Goal: Information Seeking & Learning: Check status

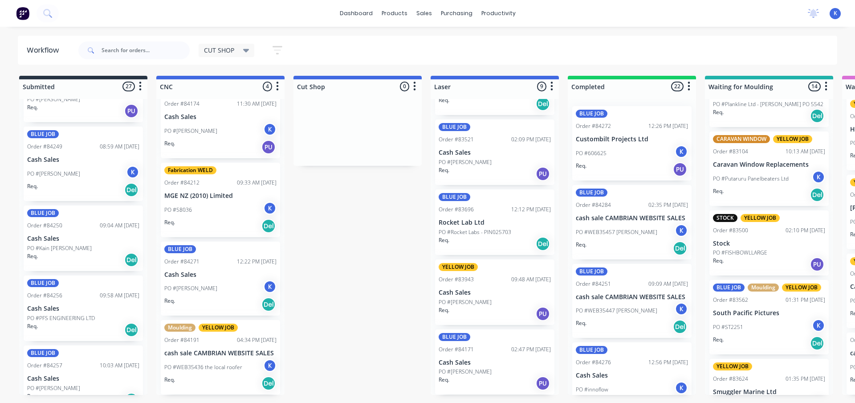
scroll to position [546, 0]
click at [56, 172] on p "PO #[PERSON_NAME]" at bounding box center [53, 175] width 53 height 8
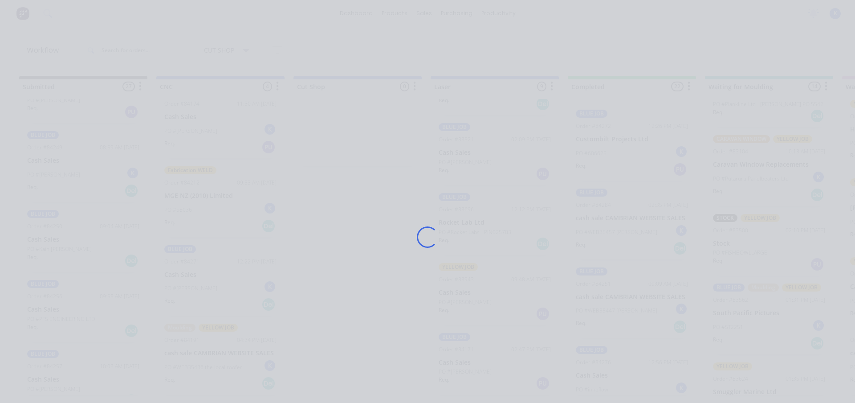
click at [56, 172] on div "Loading..." at bounding box center [427, 201] width 855 height 403
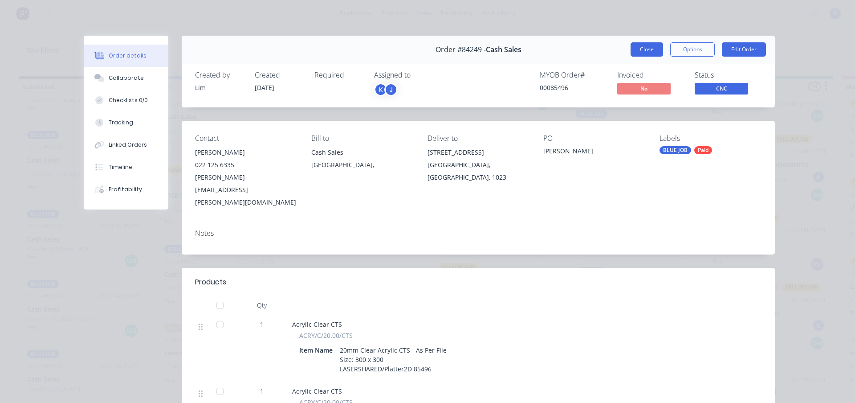
click at [636, 52] on button "Close" at bounding box center [647, 49] width 33 height 14
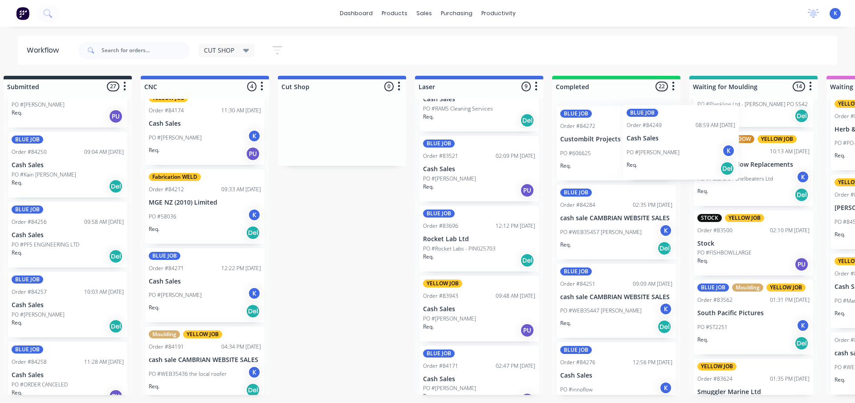
scroll to position [0, 21]
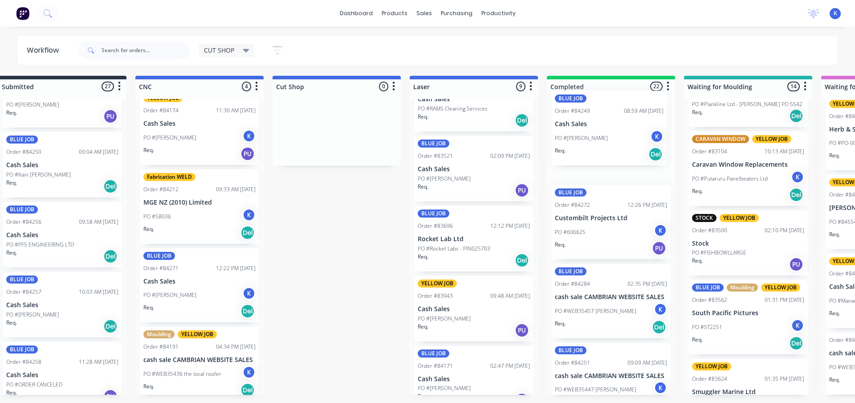
drag, startPoint x: 34, startPoint y: 176, endPoint x: 560, endPoint y: 139, distance: 527.2
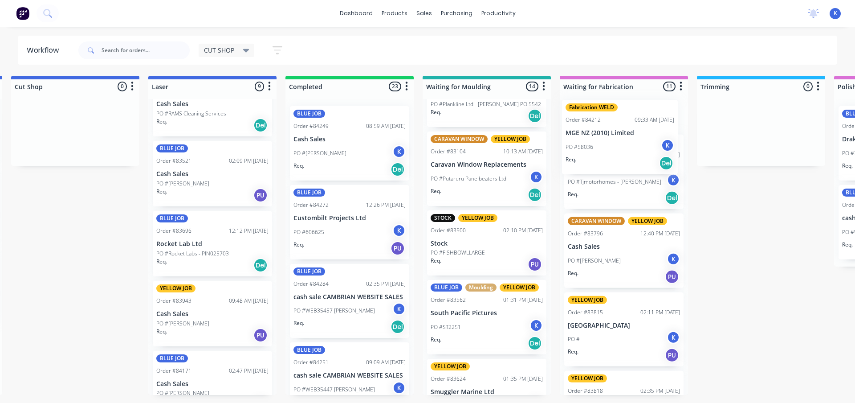
scroll to position [0, 0]
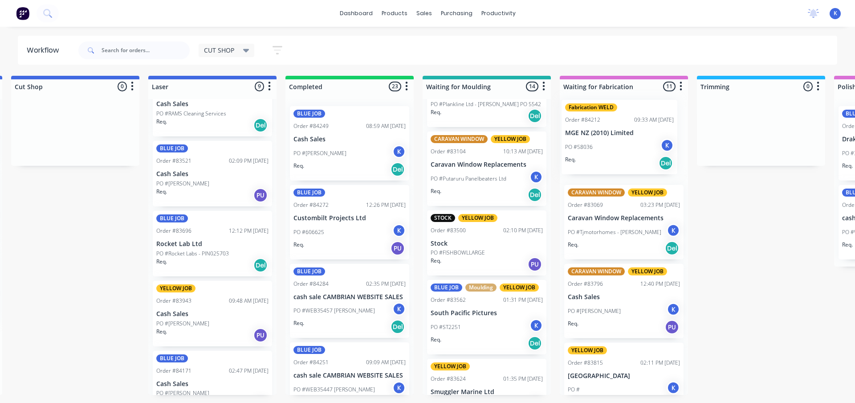
drag, startPoint x: 167, startPoint y: 205, endPoint x: 591, endPoint y: 138, distance: 429.6
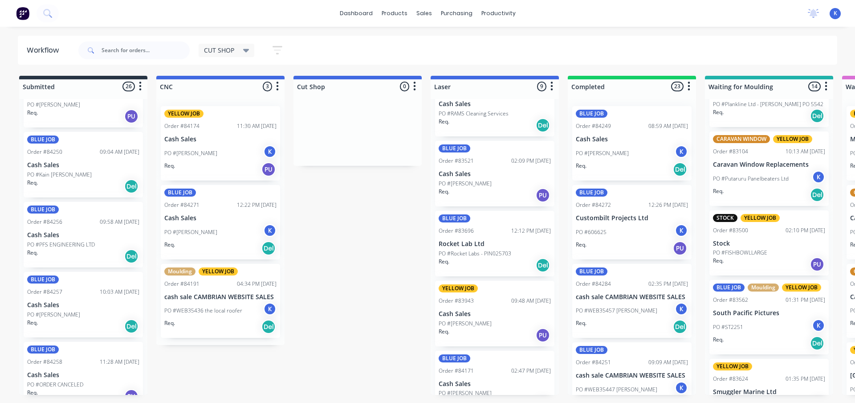
click at [204, 214] on p "Cash Sales" at bounding box center [220, 218] width 112 height 8
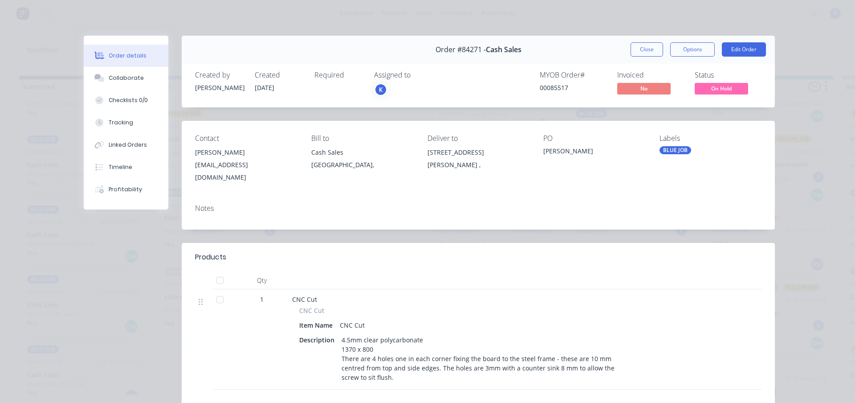
click at [635, 49] on button "Close" at bounding box center [647, 49] width 33 height 14
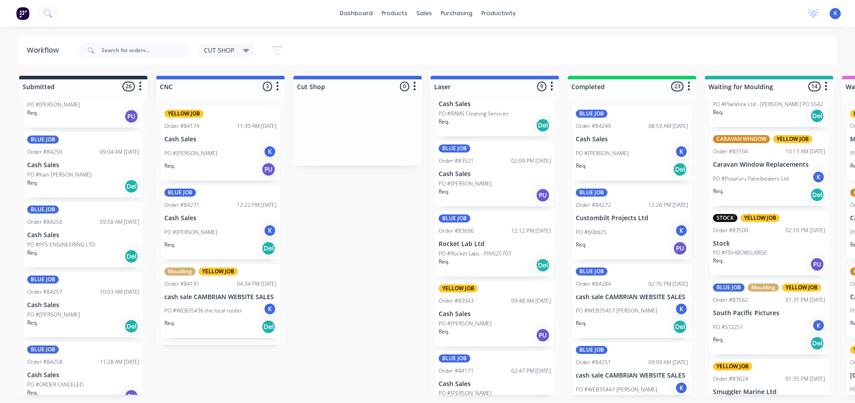
click at [191, 146] on div "YELLOW JOB Order #84174 11:30 AM 26/08/25 Cash Sales PO #Ricky K Req. PU BLUE J…" at bounding box center [220, 222] width 128 height 246
click at [191, 146] on div "PO #Ricky K" at bounding box center [220, 153] width 112 height 17
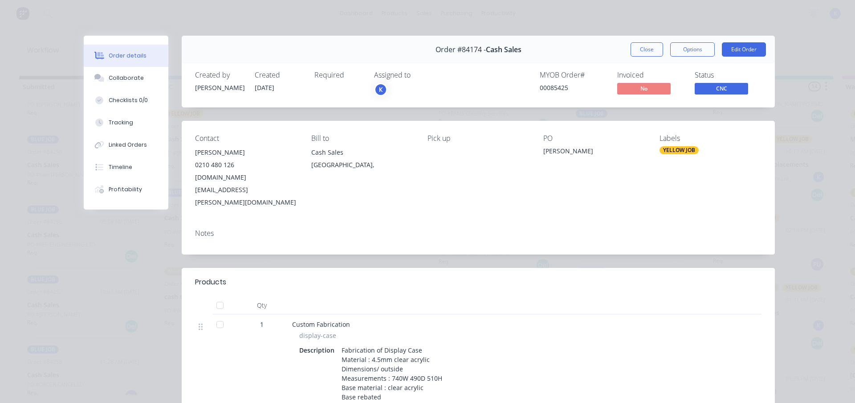
click at [637, 53] on button "Close" at bounding box center [647, 49] width 33 height 14
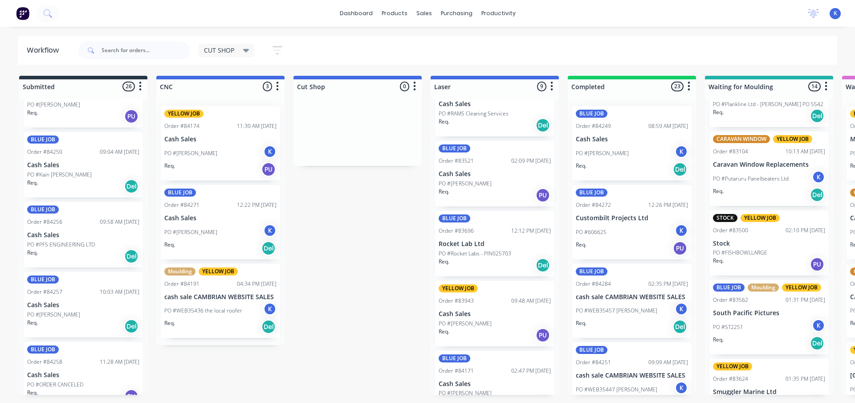
drag, startPoint x: 393, startPoint y: 201, endPoint x: 0, endPoint y: 427, distance: 453.4
drag, startPoint x: 0, startPoint y: 427, endPoint x: 365, endPoint y: 248, distance: 406.3
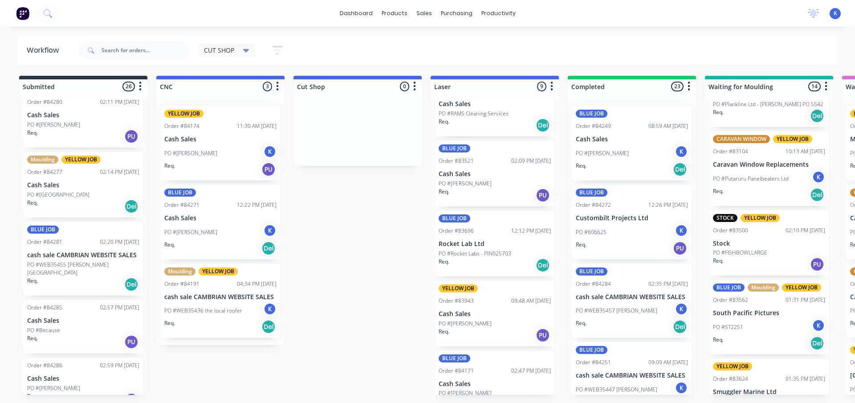
scroll to position [1472, 0]
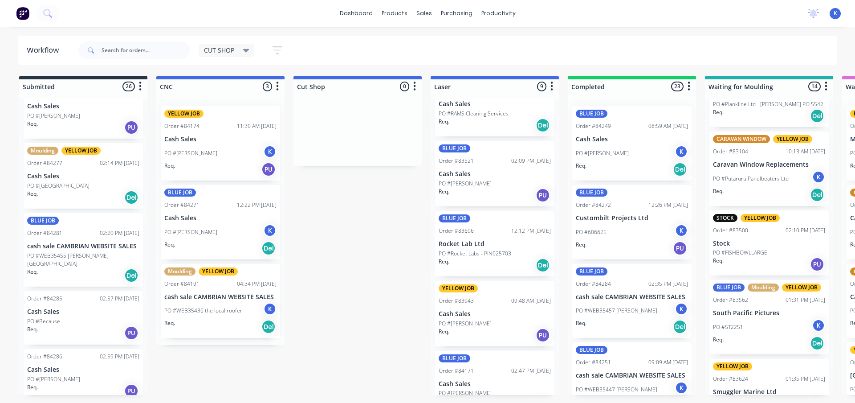
click at [48, 179] on p "Cash Sales" at bounding box center [83, 176] width 112 height 8
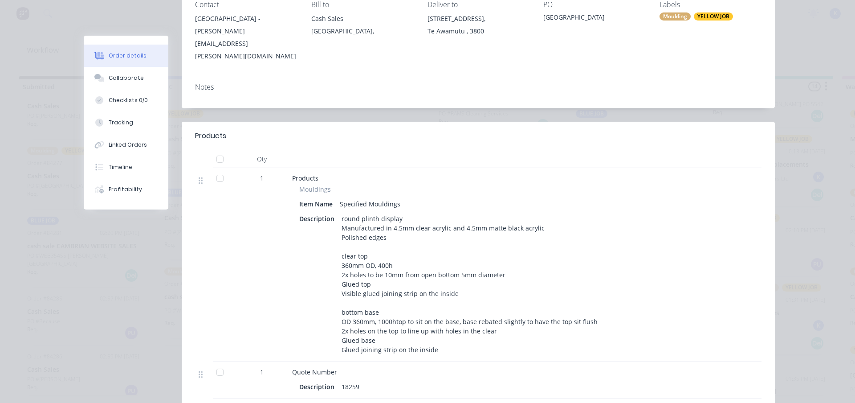
scroll to position [0, 0]
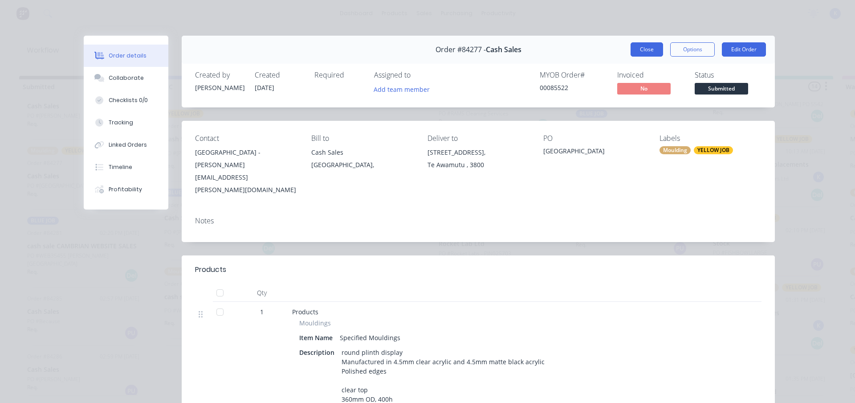
click at [646, 48] on button "Close" at bounding box center [647, 49] width 33 height 14
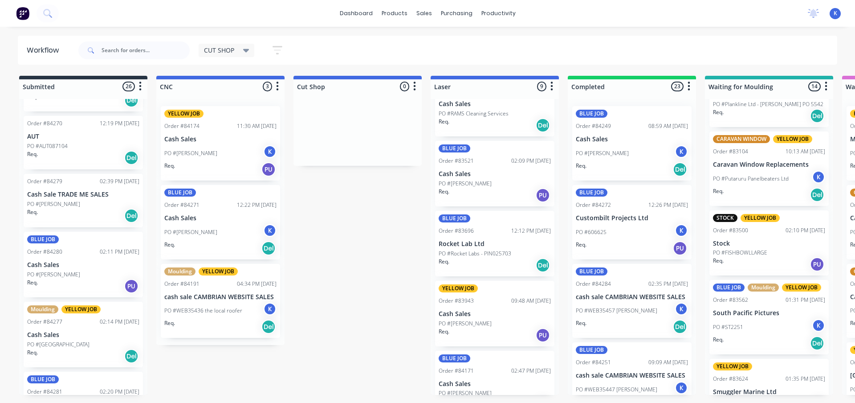
scroll to position [1472, 0]
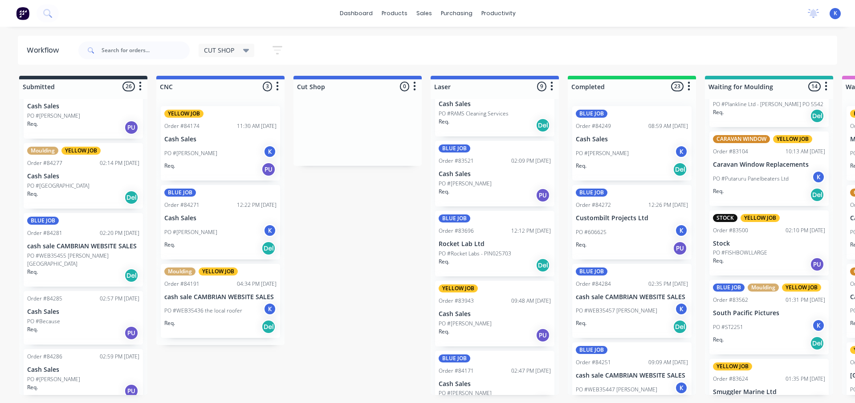
click at [41, 383] on div "Req. PU" at bounding box center [83, 390] width 112 height 15
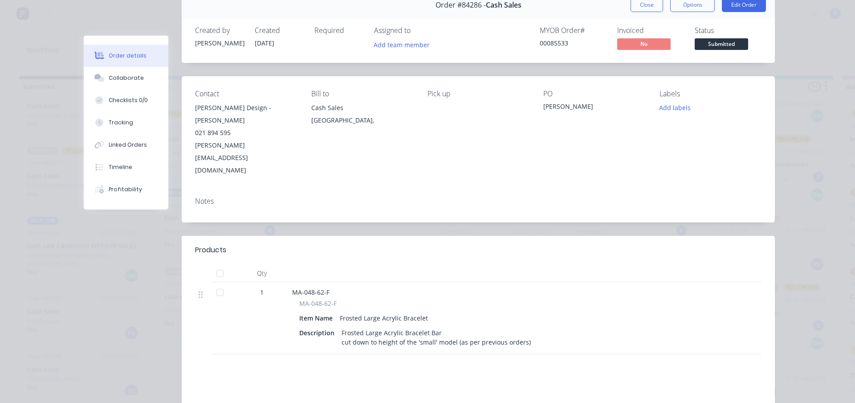
scroll to position [0, 0]
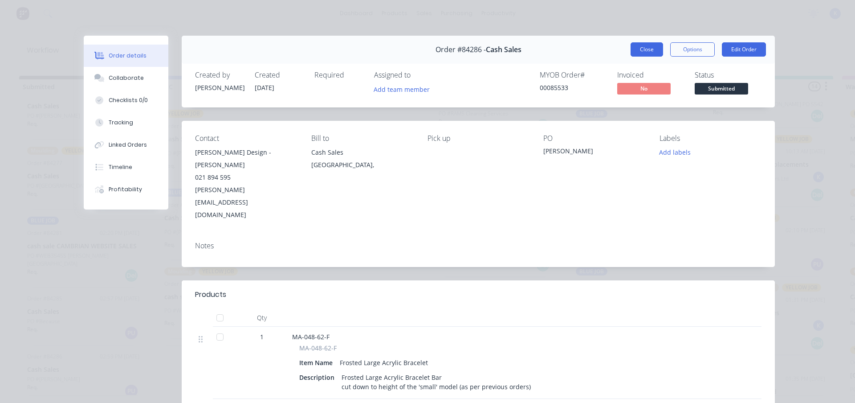
click at [639, 50] on button "Close" at bounding box center [647, 49] width 33 height 14
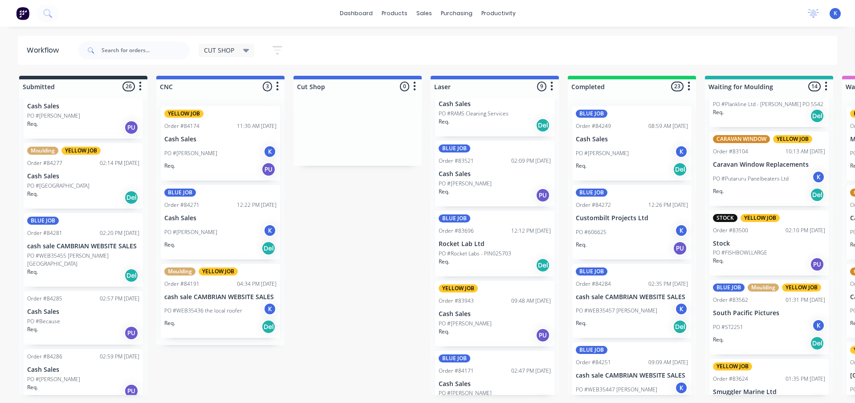
click at [57, 317] on p "PO #Because" at bounding box center [43, 321] width 33 height 8
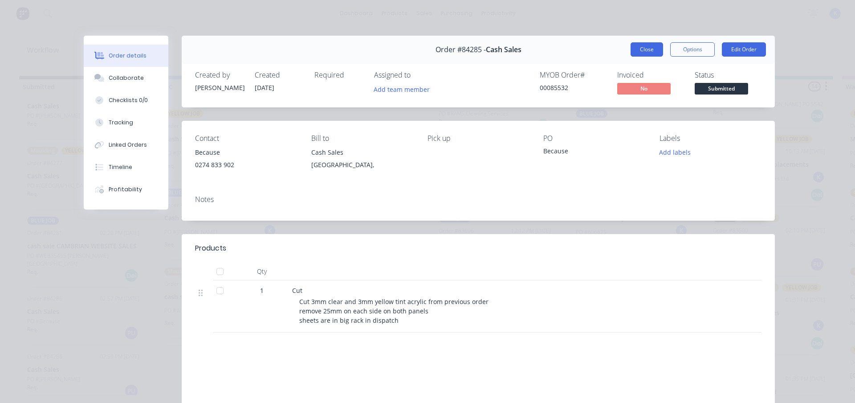
click at [631, 50] on button "Close" at bounding box center [647, 49] width 33 height 14
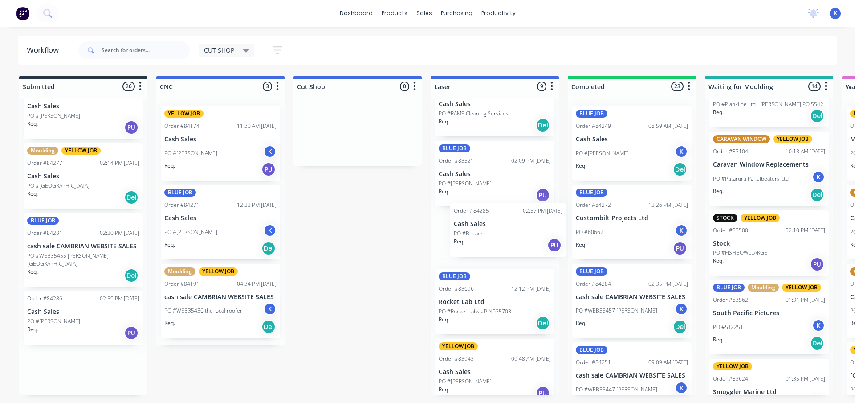
drag, startPoint x: 45, startPoint y: 309, endPoint x: 469, endPoint y: 230, distance: 431.5
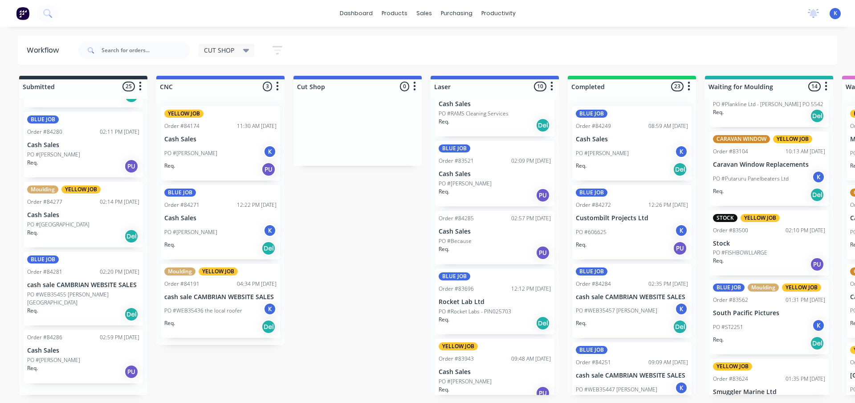
scroll to position [1414, 0]
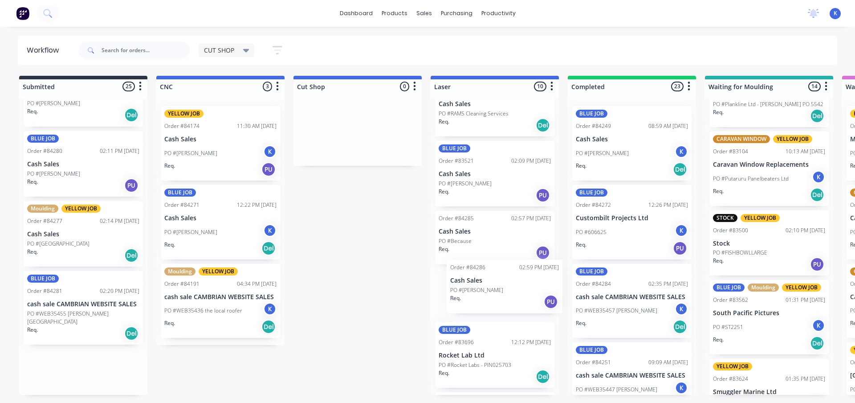
drag, startPoint x: 66, startPoint y: 366, endPoint x: 470, endPoint y: 281, distance: 412.5
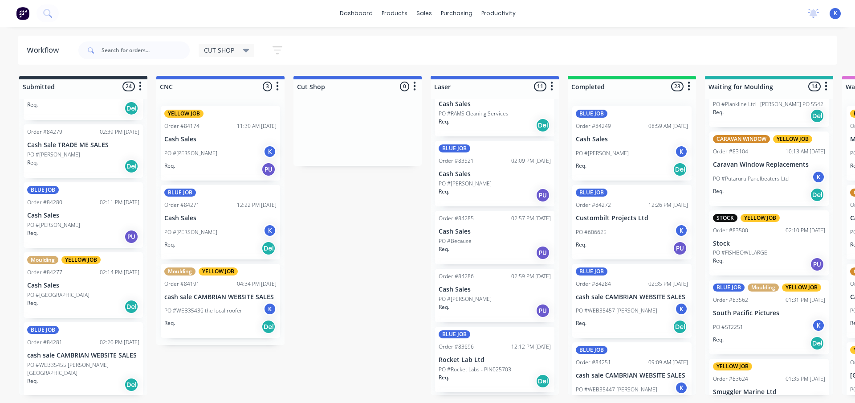
scroll to position [1356, 0]
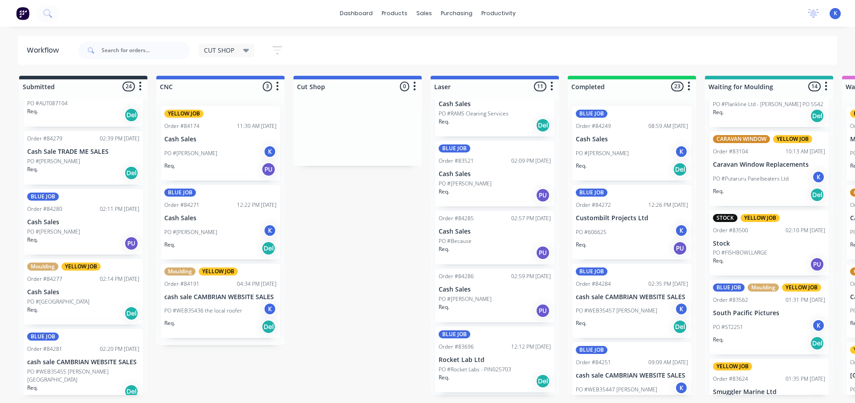
click at [54, 362] on p "cash sale CAMBRIAN WEBSITE SALES" at bounding box center [83, 362] width 112 height 8
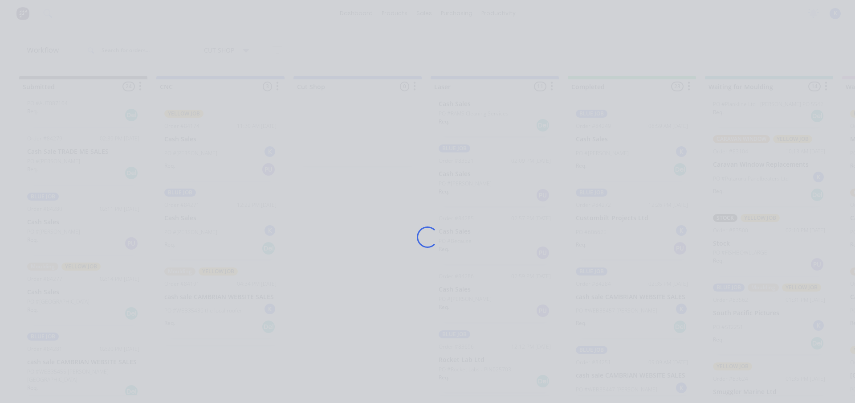
click at [54, 362] on div "Loading..." at bounding box center [427, 201] width 855 height 403
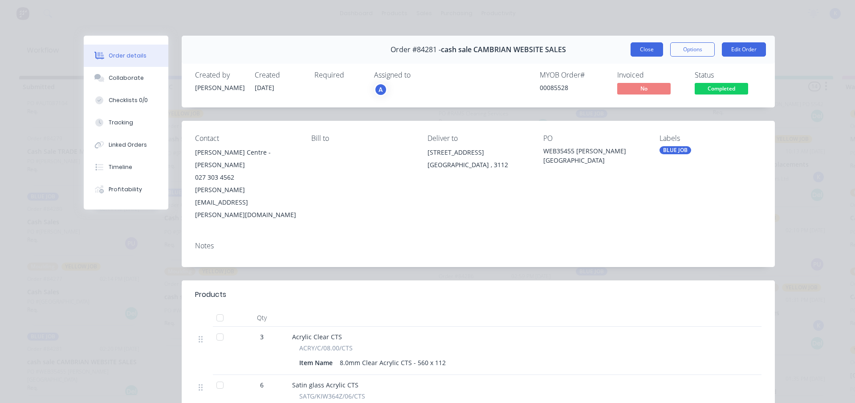
click at [643, 49] on button "Close" at bounding box center [647, 49] width 33 height 14
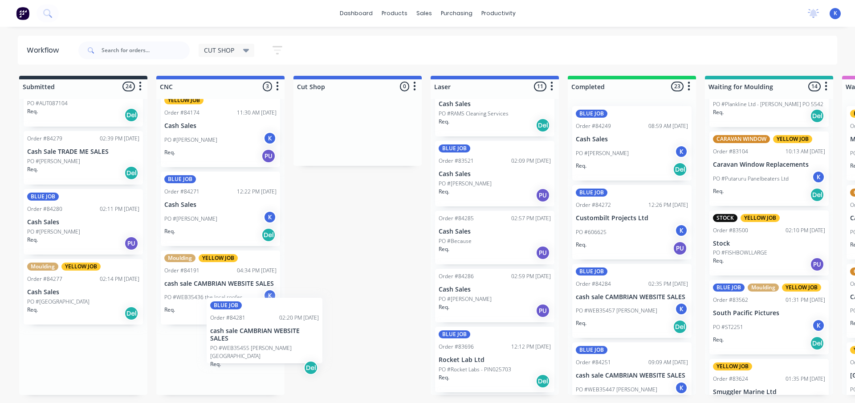
scroll to position [0, 0]
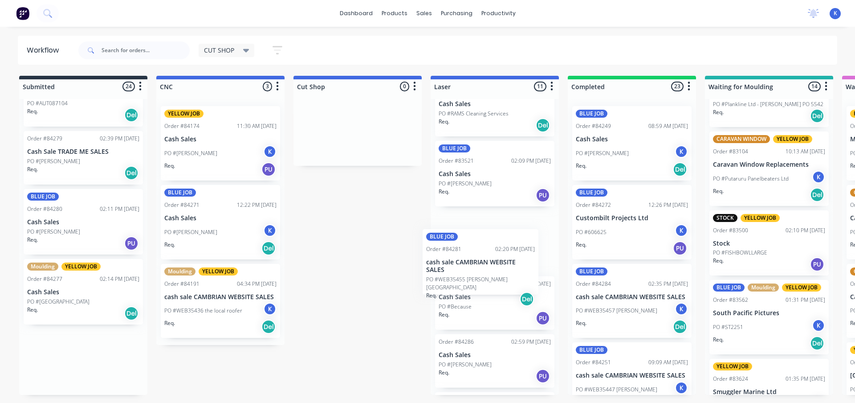
drag, startPoint x: 52, startPoint y: 374, endPoint x: 451, endPoint y: 275, distance: 410.7
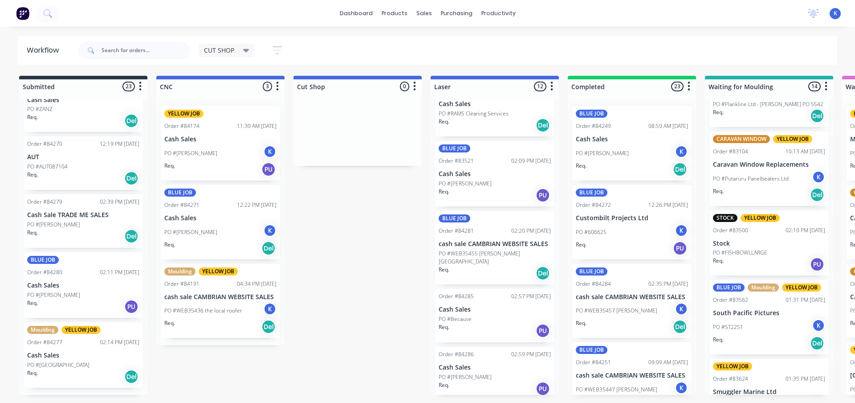
scroll to position [1286, 0]
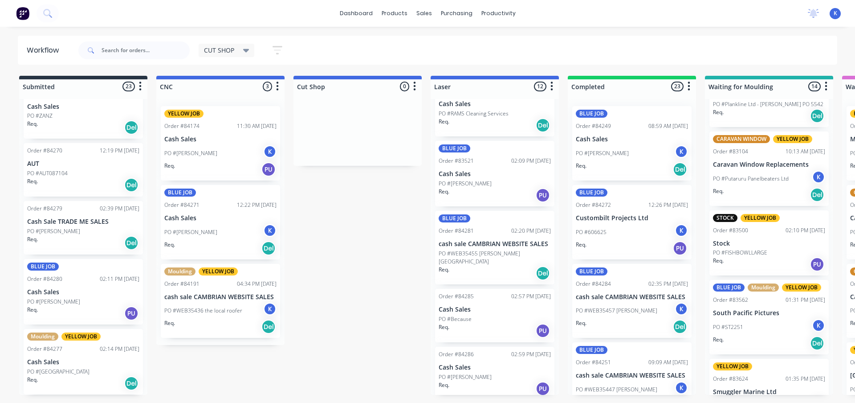
click at [61, 365] on p "Cash Sales" at bounding box center [83, 362] width 112 height 8
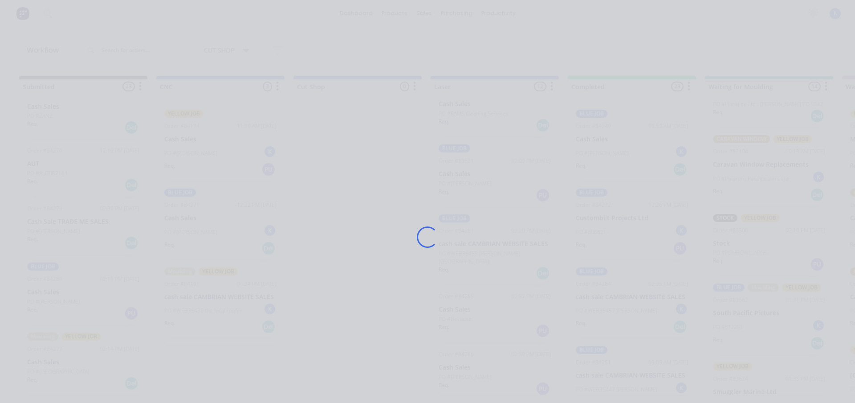
click at [61, 365] on div "Loading..." at bounding box center [427, 201] width 855 height 403
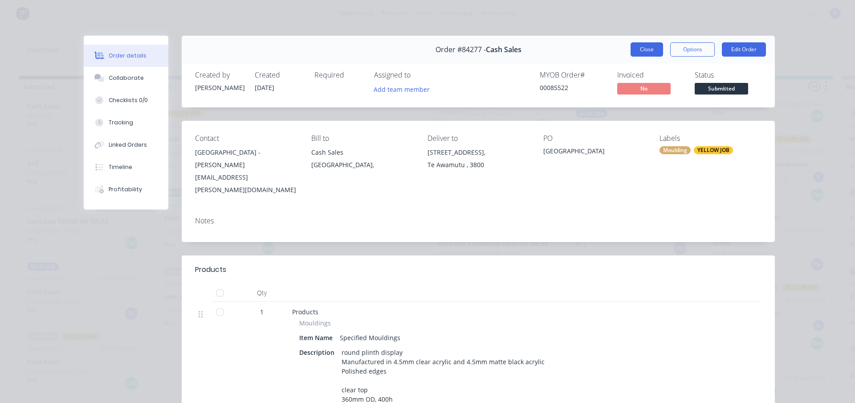
click at [633, 48] on button "Close" at bounding box center [647, 49] width 33 height 14
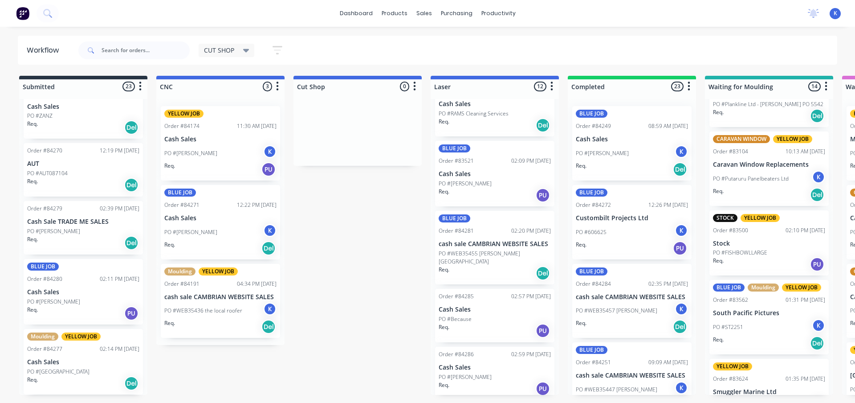
click at [44, 301] on p "PO #[PERSON_NAME]" at bounding box center [53, 301] width 53 height 8
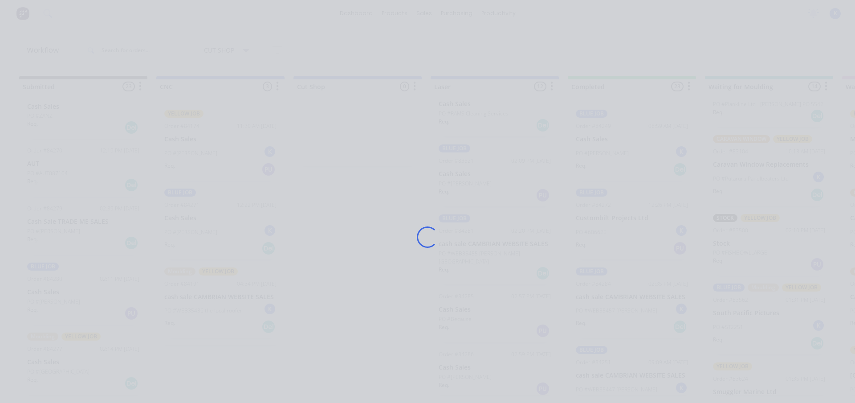
click at [44, 301] on div "Loading..." at bounding box center [427, 201] width 855 height 403
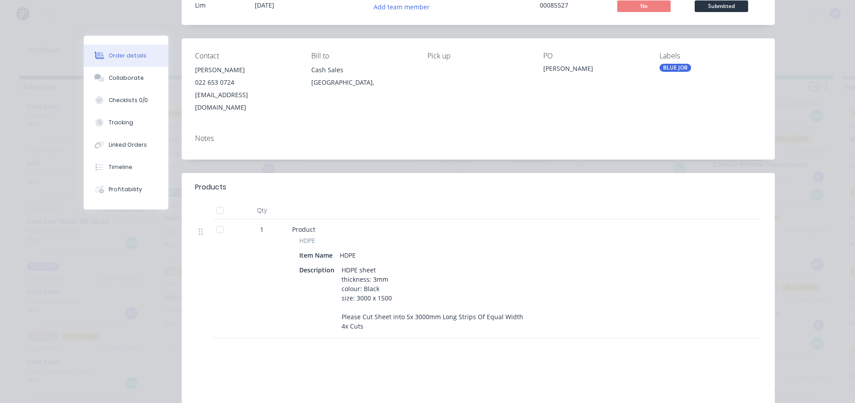
scroll to position [89, 0]
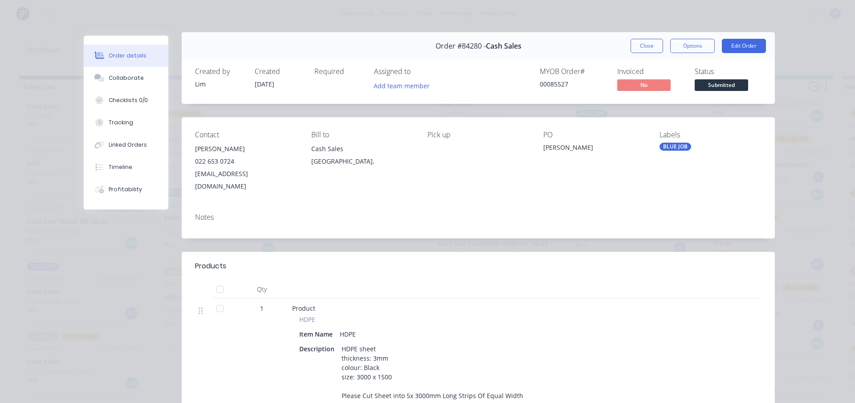
scroll to position [0, 0]
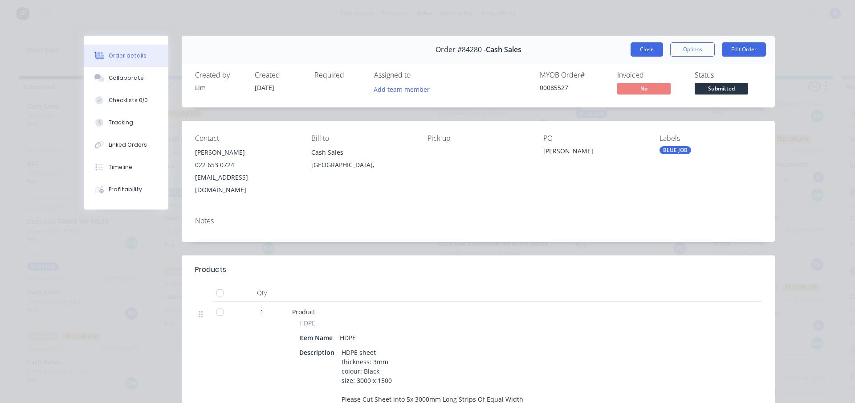
click at [636, 48] on button "Close" at bounding box center [647, 49] width 33 height 14
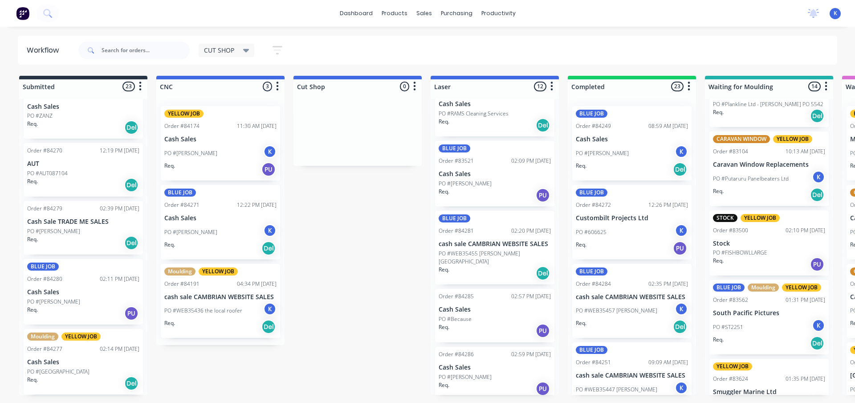
click at [54, 221] on p "Cash Sale TRADE ME SALES" at bounding box center [83, 222] width 112 height 8
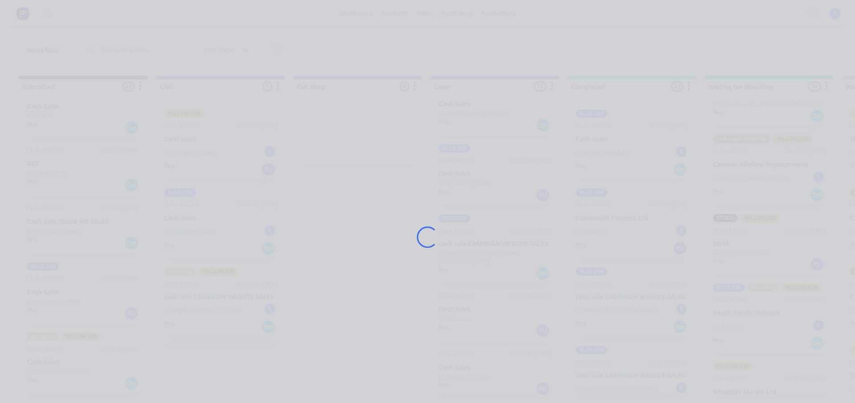
click at [54, 221] on div "Loading..." at bounding box center [427, 201] width 855 height 403
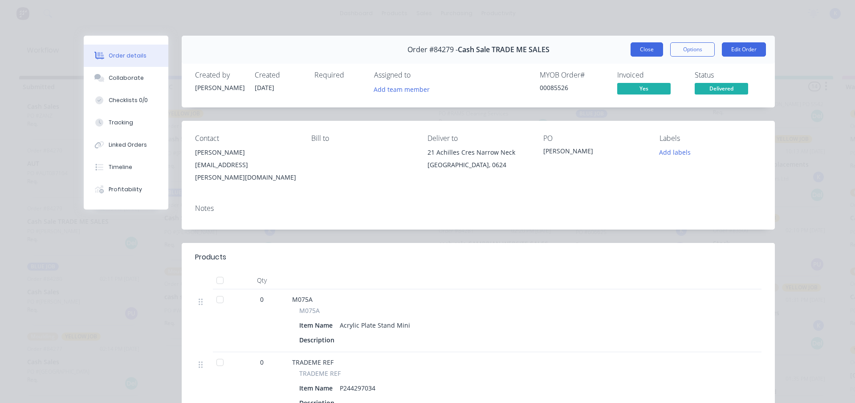
click at [637, 50] on button "Close" at bounding box center [647, 49] width 33 height 14
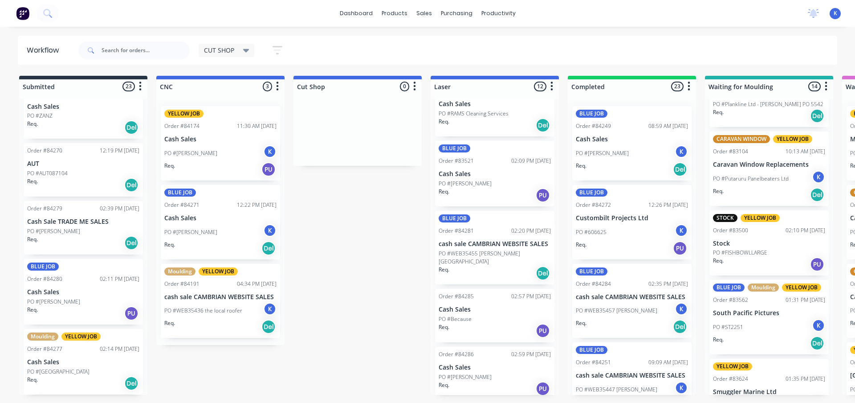
click at [55, 226] on div "Order #84279 02:39 PM 29/08/25 Cash Sale TRADE ME SALES PO #linda blakely Req. …" at bounding box center [83, 227] width 119 height 53
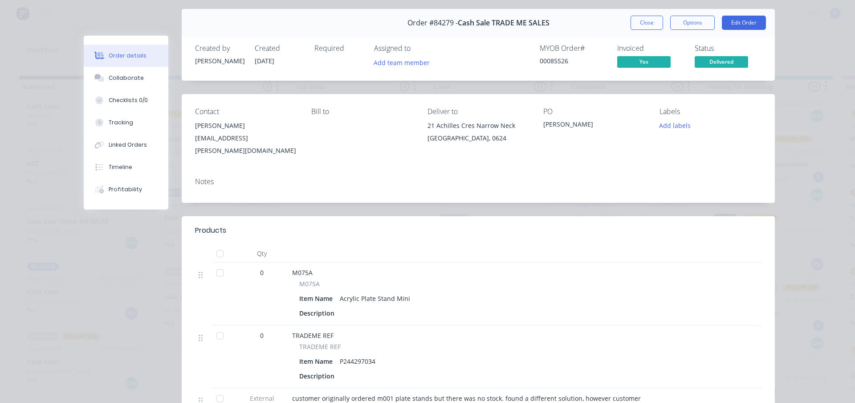
scroll to position [45, 0]
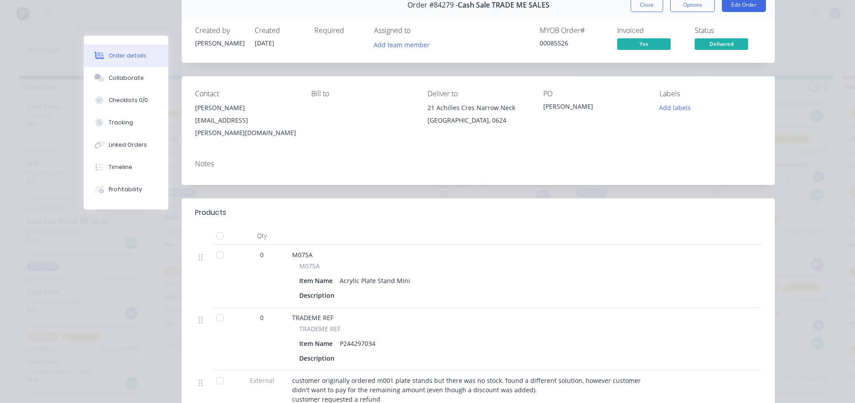
drag, startPoint x: 639, startPoint y: 6, endPoint x: 598, endPoint y: 15, distance: 42.3
click at [637, 7] on button "Close" at bounding box center [647, 5] width 33 height 14
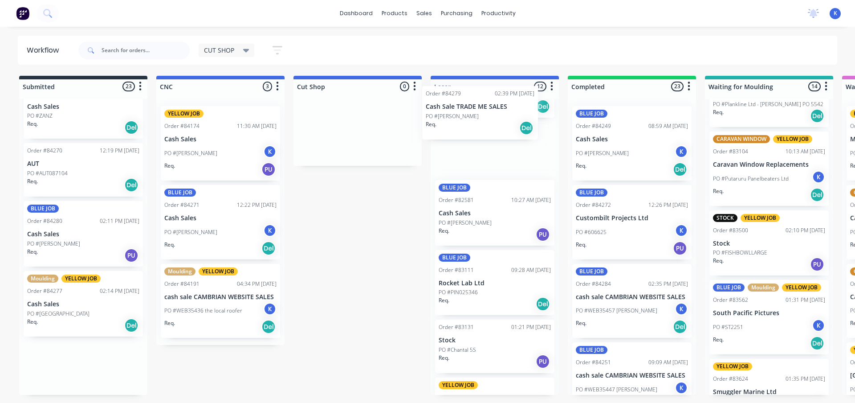
drag, startPoint x: 64, startPoint y: 232, endPoint x: 449, endPoint y: 117, distance: 401.8
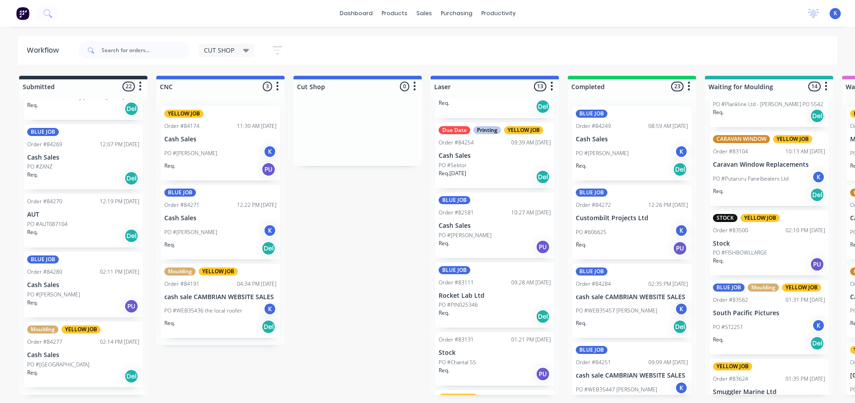
scroll to position [1229, 0]
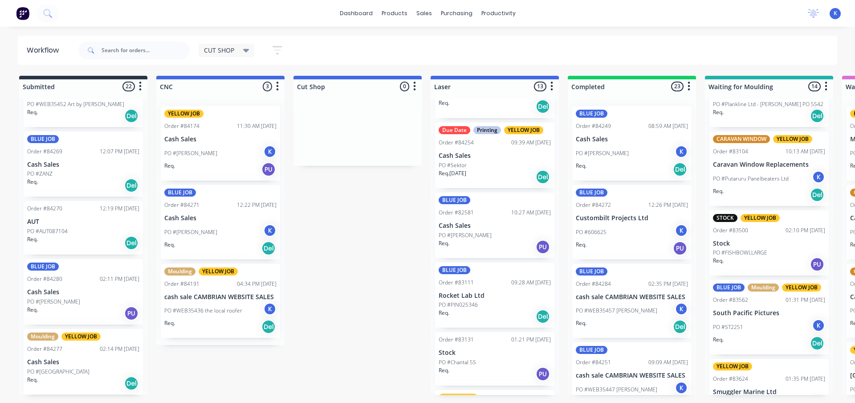
click at [54, 294] on p "Cash Sales" at bounding box center [83, 292] width 112 height 8
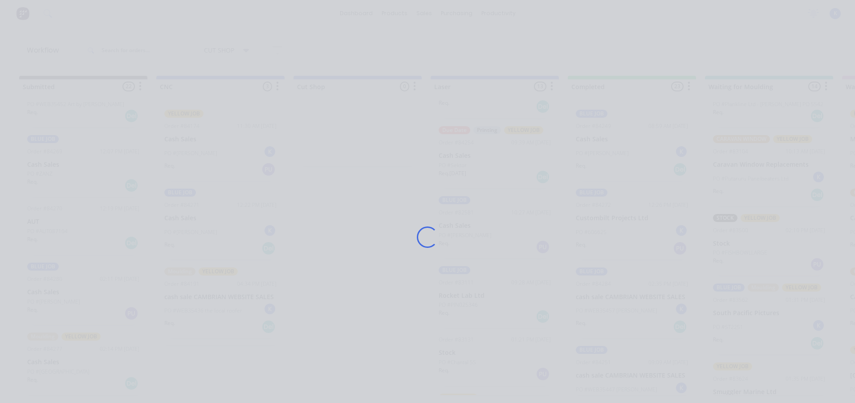
click at [54, 294] on div "Loading..." at bounding box center [427, 201] width 855 height 403
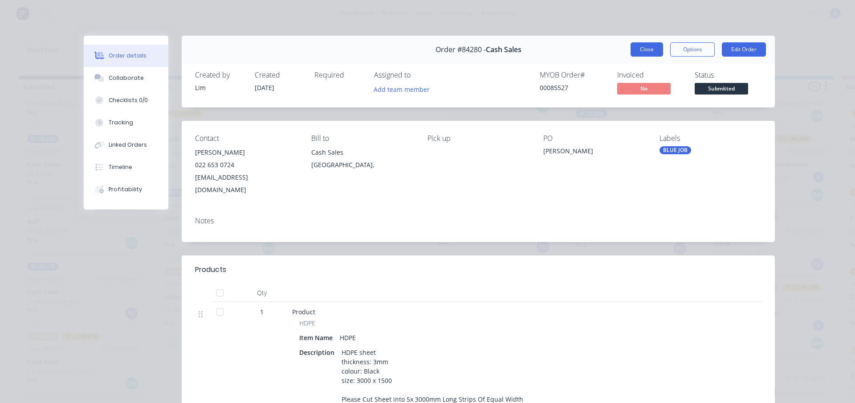
click at [638, 50] on button "Close" at bounding box center [647, 49] width 33 height 14
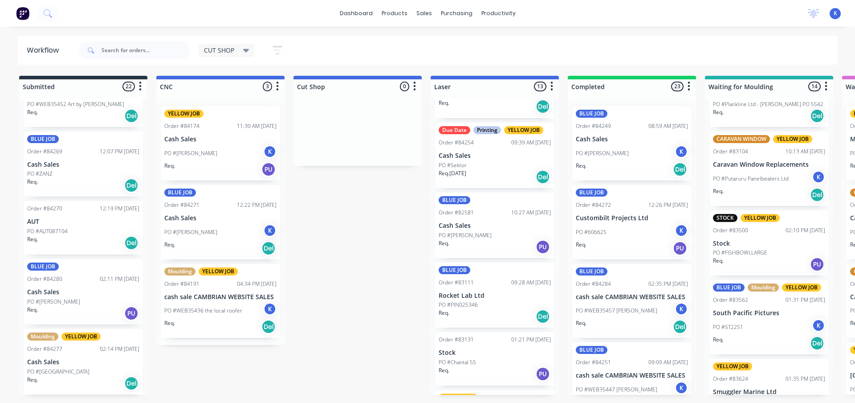
click at [51, 226] on div "Order #84270 12:19 PM 29/08/25 AUT PO #AUT087104 Req. Del" at bounding box center [83, 227] width 119 height 53
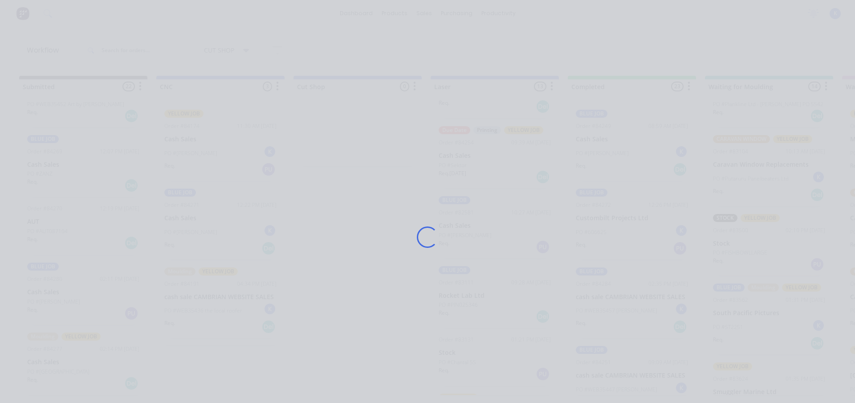
click at [51, 226] on div "Loading..." at bounding box center [427, 201] width 855 height 403
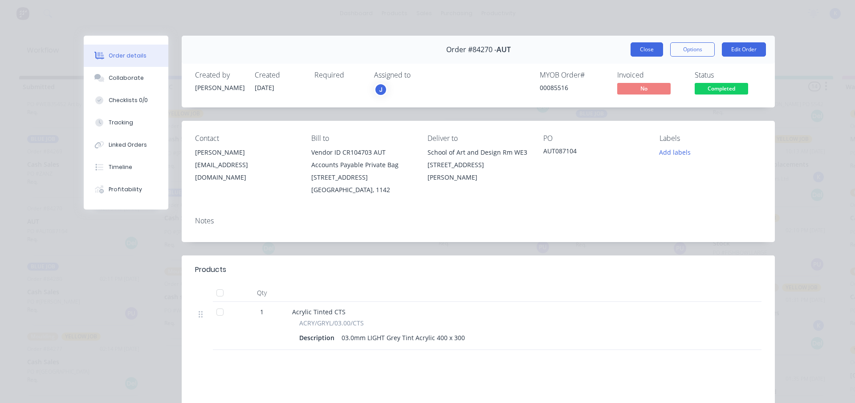
click at [639, 47] on button "Close" at bounding box center [647, 49] width 33 height 14
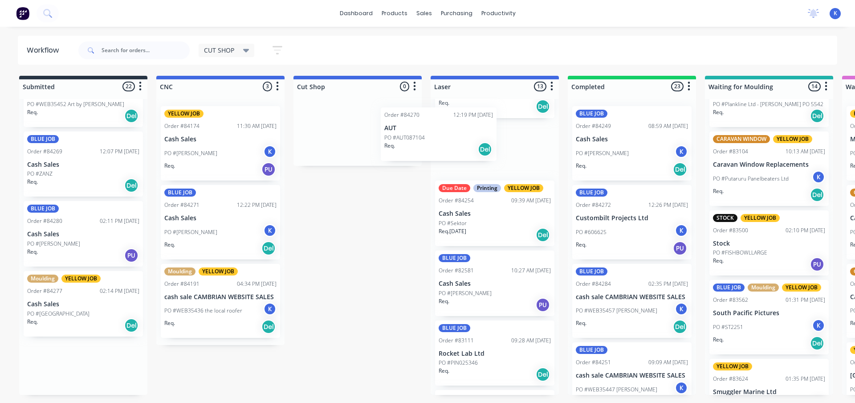
scroll to position [0, 0]
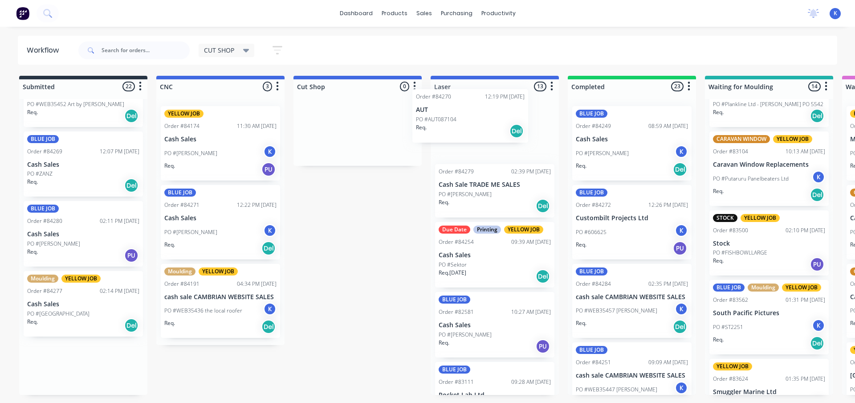
drag, startPoint x: 41, startPoint y: 234, endPoint x: 440, endPoint y: 121, distance: 415.0
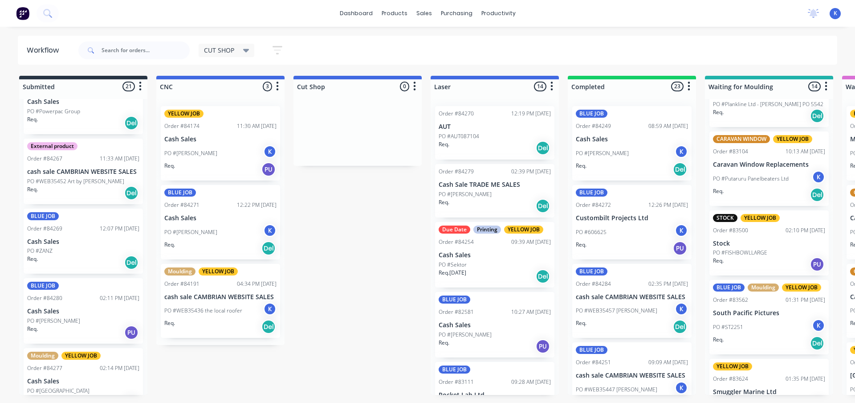
scroll to position [1171, 0]
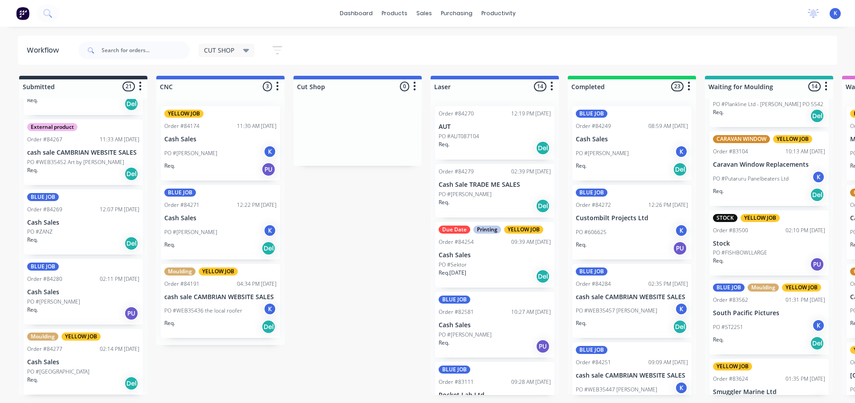
click at [57, 223] on p "Cash Sales" at bounding box center [83, 223] width 112 height 8
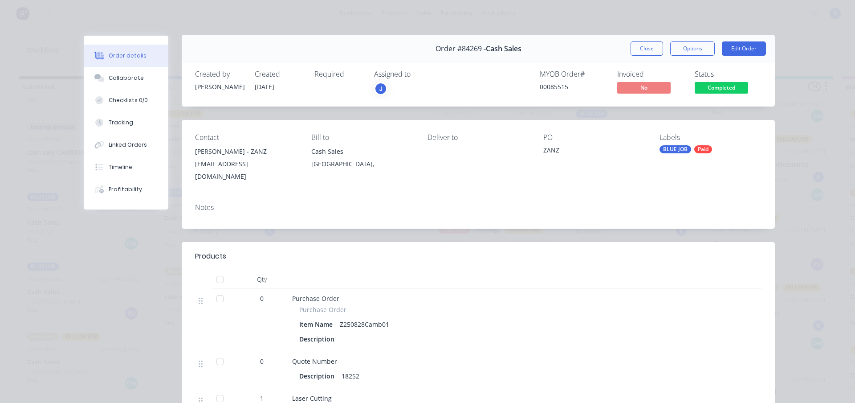
scroll to position [0, 0]
click at [631, 49] on button "Close" at bounding box center [647, 49] width 33 height 14
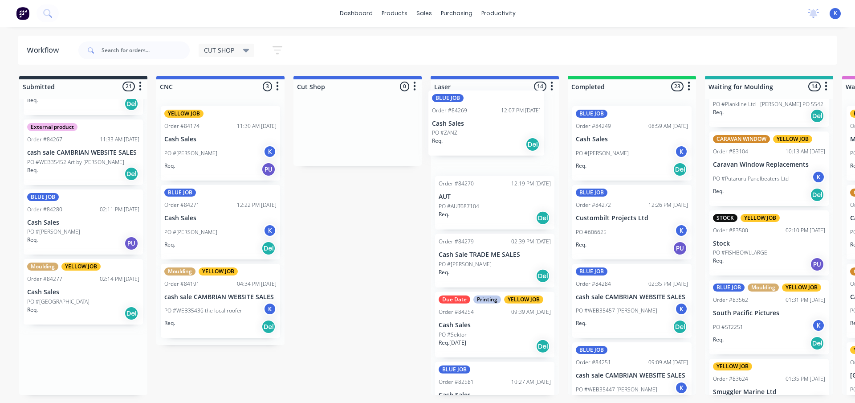
drag, startPoint x: 39, startPoint y: 224, endPoint x: 447, endPoint y: 126, distance: 420.1
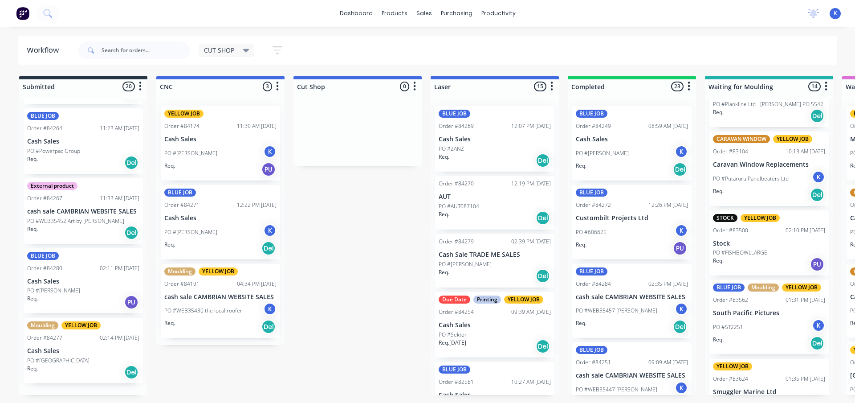
scroll to position [1101, 0]
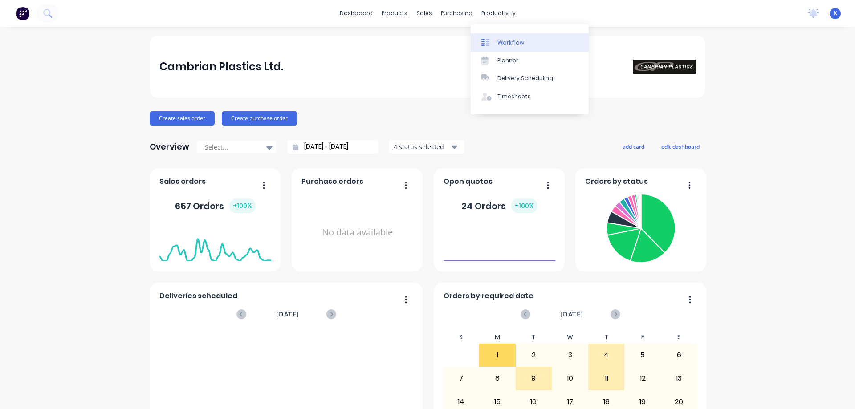
click at [501, 44] on div "Workflow" at bounding box center [510, 43] width 27 height 8
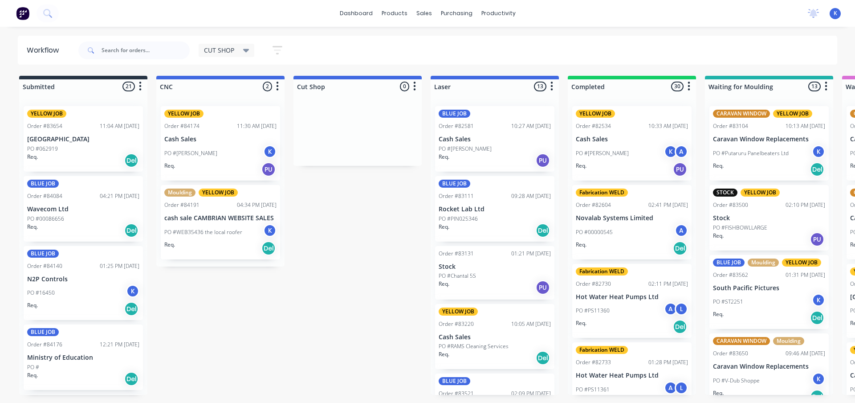
click at [45, 280] on p "N2P Controls" at bounding box center [83, 279] width 112 height 8
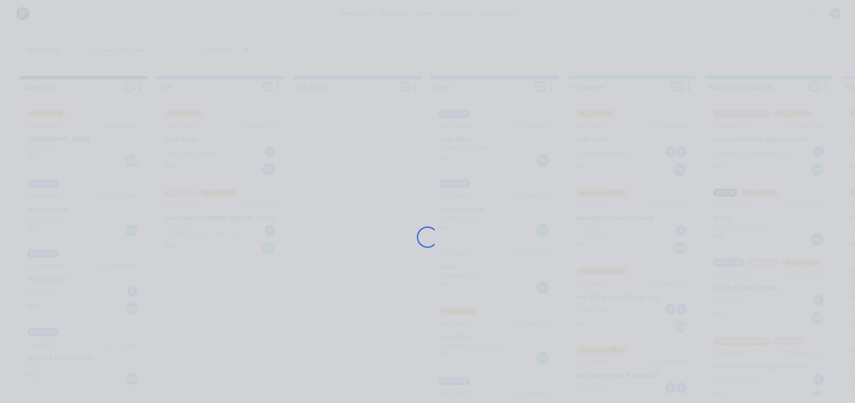
click at [45, 279] on div "Loading..." at bounding box center [427, 201] width 855 height 403
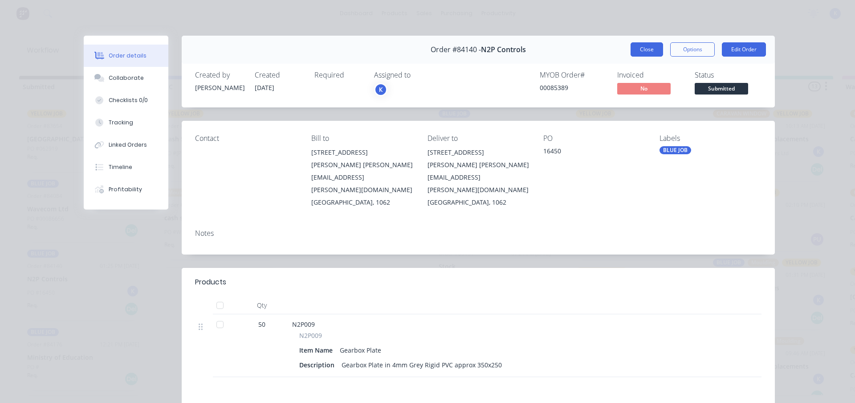
click at [647, 51] on button "Close" at bounding box center [647, 49] width 33 height 14
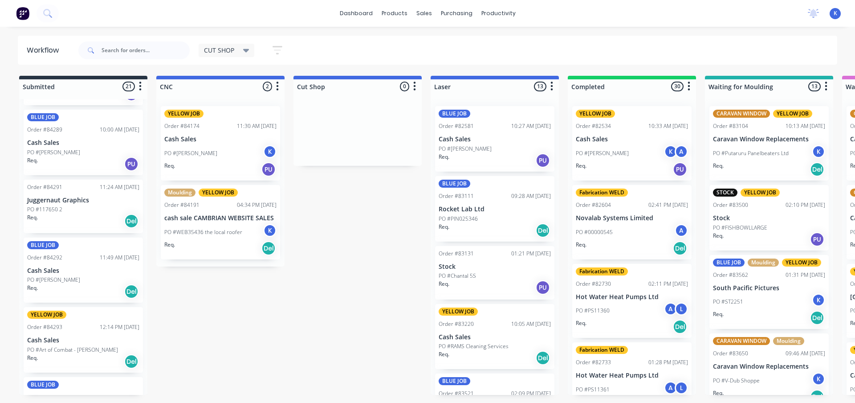
scroll to position [1171, 0]
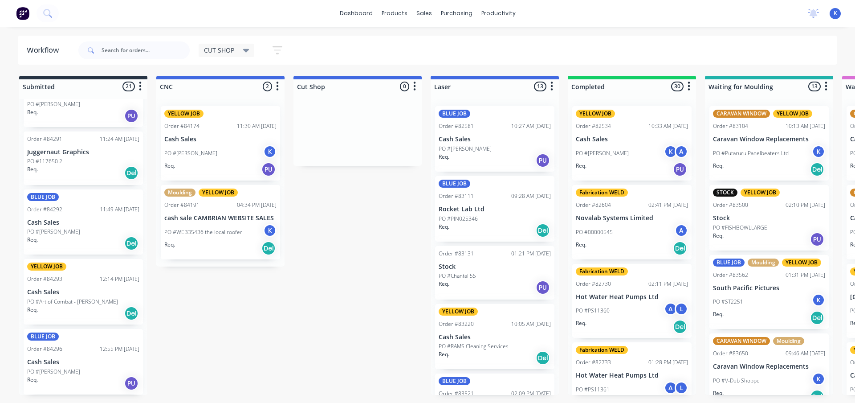
click at [59, 283] on div "YELLOW JOB Order #84293 12:14 PM [DATE] Cash Sales PO #Art of Combat - [PERSON_…" at bounding box center [83, 291] width 119 height 65
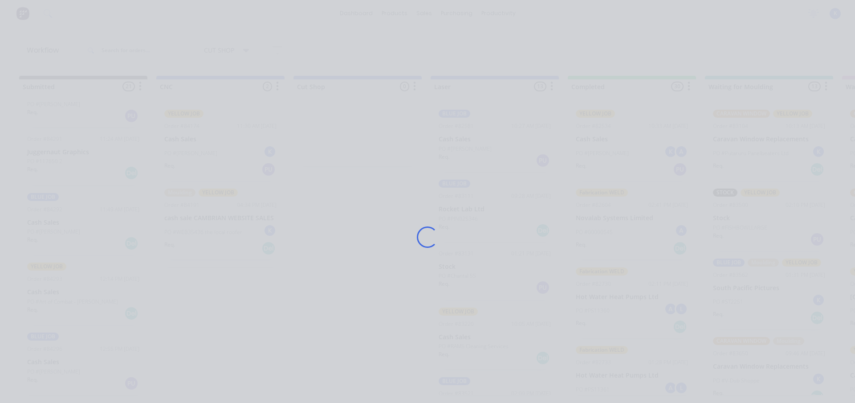
click at [59, 283] on div "Loading..." at bounding box center [427, 201] width 855 height 403
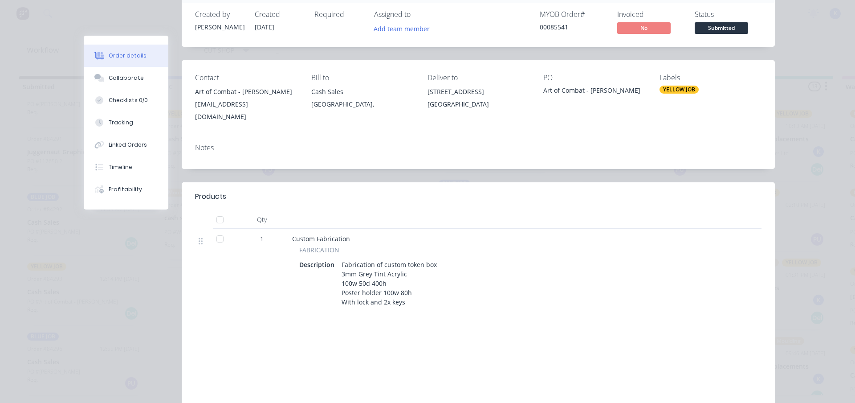
scroll to position [0, 0]
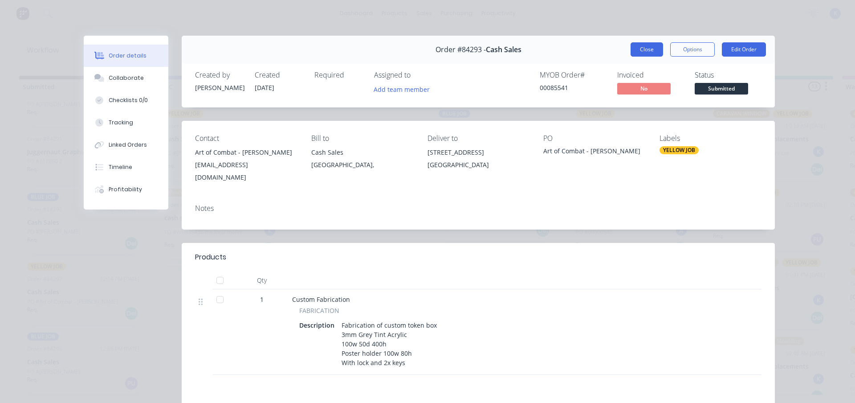
click at [651, 48] on button "Close" at bounding box center [647, 49] width 33 height 14
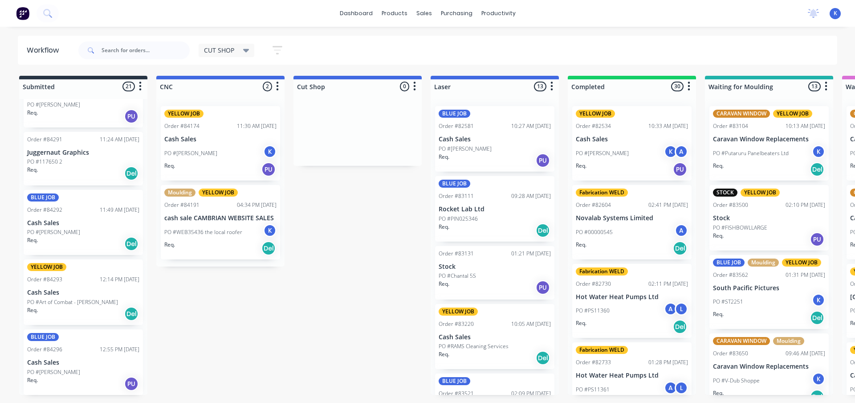
scroll to position [1171, 0]
click at [55, 297] on div "YELLOW JOB Order #84293 12:14 PM [DATE] Cash Sales PO #Art of Combat - [PERSON_…" at bounding box center [83, 291] width 119 height 65
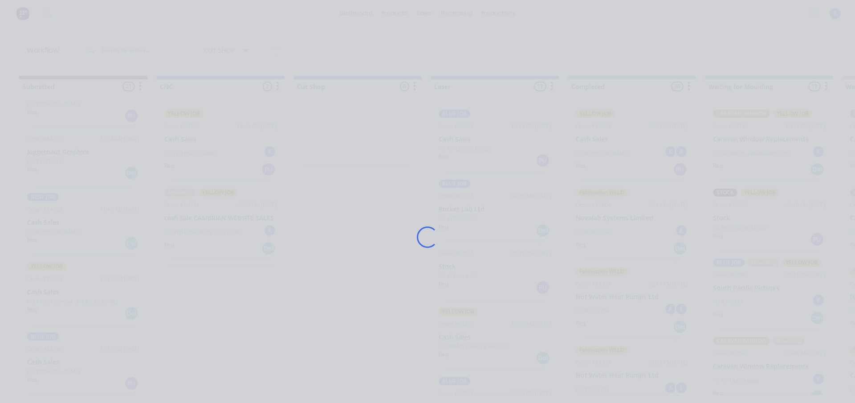
click at [55, 297] on div "Loading..." at bounding box center [427, 201] width 855 height 403
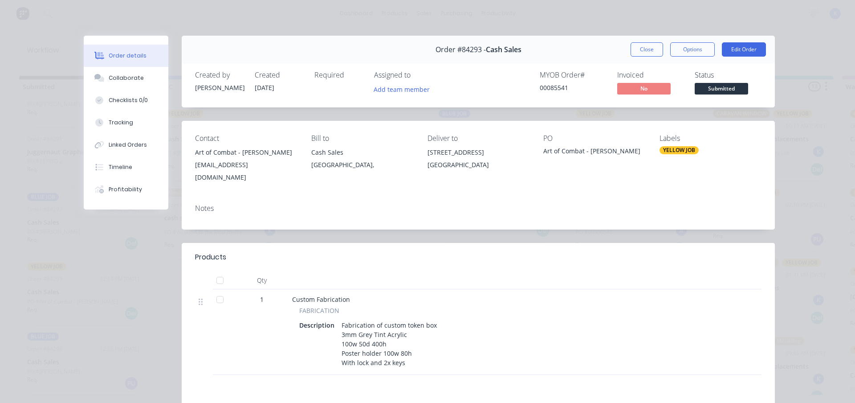
click at [635, 45] on button "Close" at bounding box center [647, 49] width 33 height 14
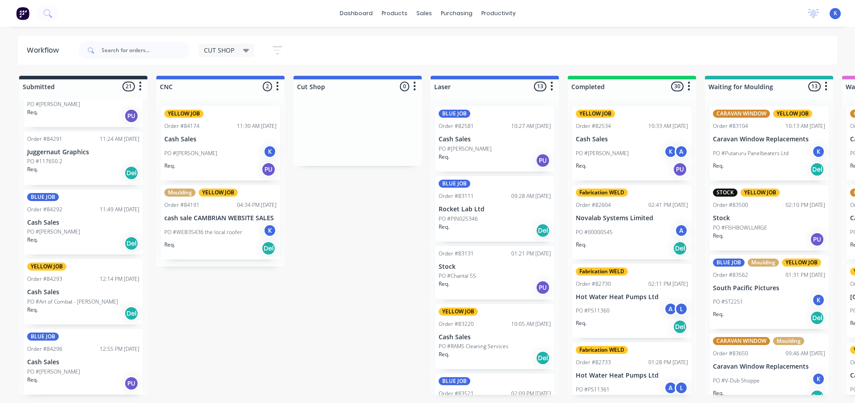
click at [44, 372] on p "PO #[PERSON_NAME]" at bounding box center [53, 371] width 53 height 8
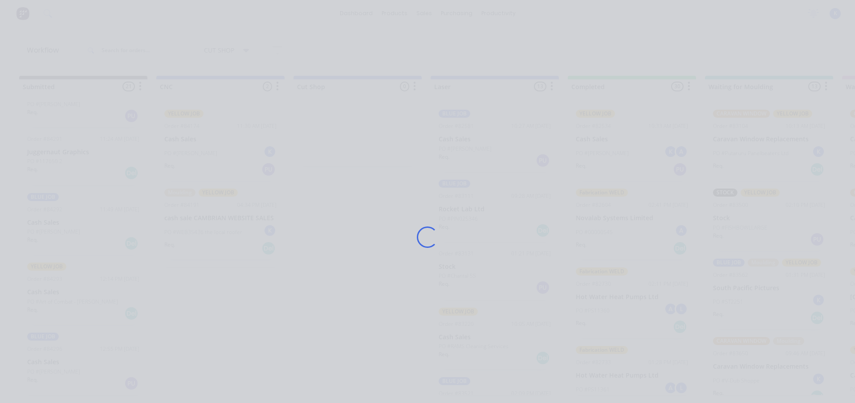
click at [44, 372] on div "Loading..." at bounding box center [427, 201] width 855 height 403
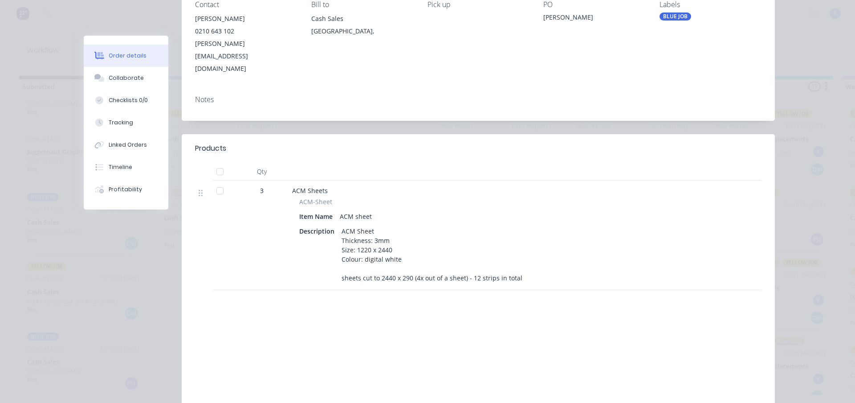
scroll to position [0, 0]
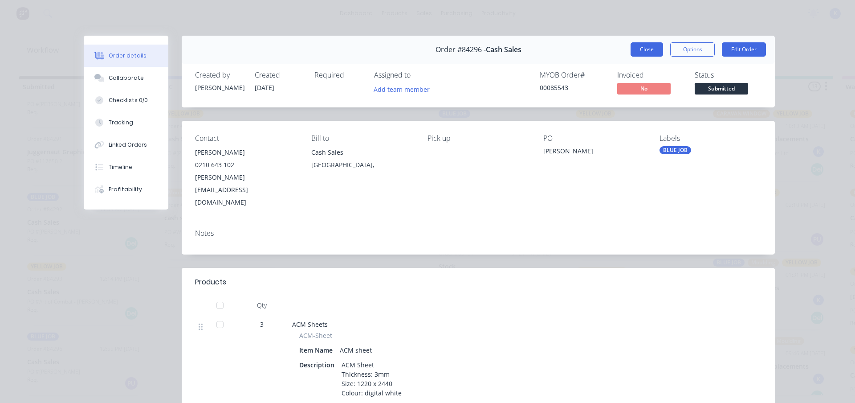
click at [634, 50] on button "Close" at bounding box center [647, 49] width 33 height 14
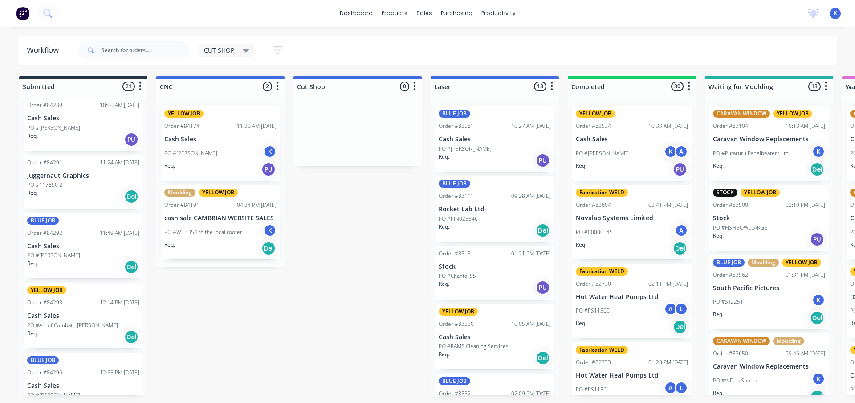
scroll to position [1126, 0]
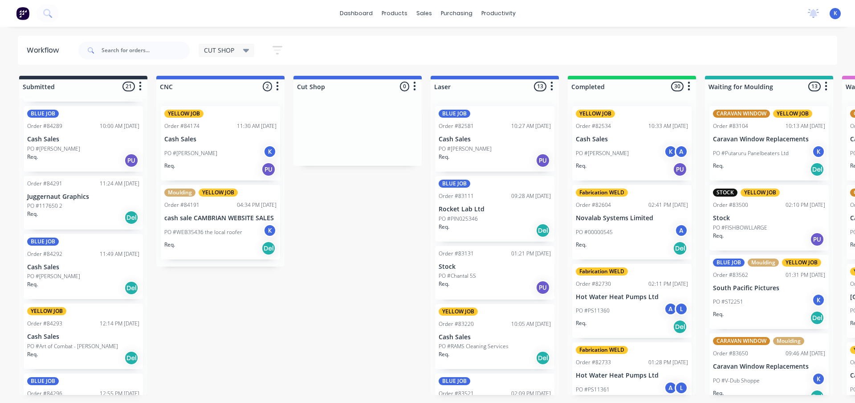
click at [49, 264] on p "Cash Sales" at bounding box center [83, 267] width 112 height 8
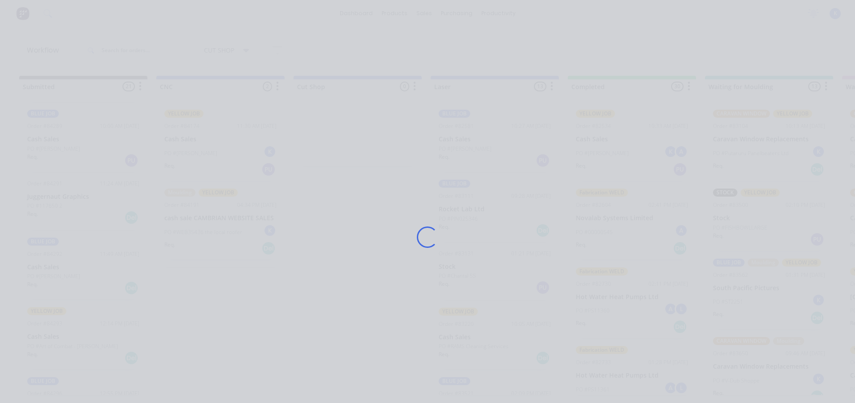
click at [49, 264] on div "Loading..." at bounding box center [427, 201] width 855 height 403
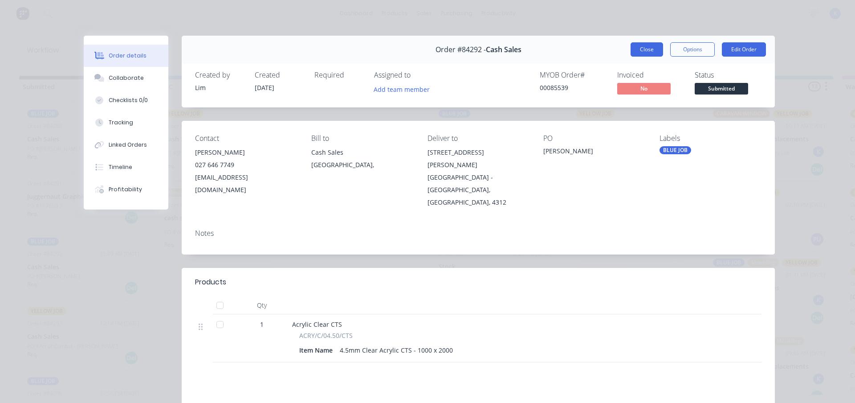
drag, startPoint x: 638, startPoint y: 53, endPoint x: 618, endPoint y: 56, distance: 19.8
click at [634, 55] on button "Close" at bounding box center [647, 49] width 33 height 14
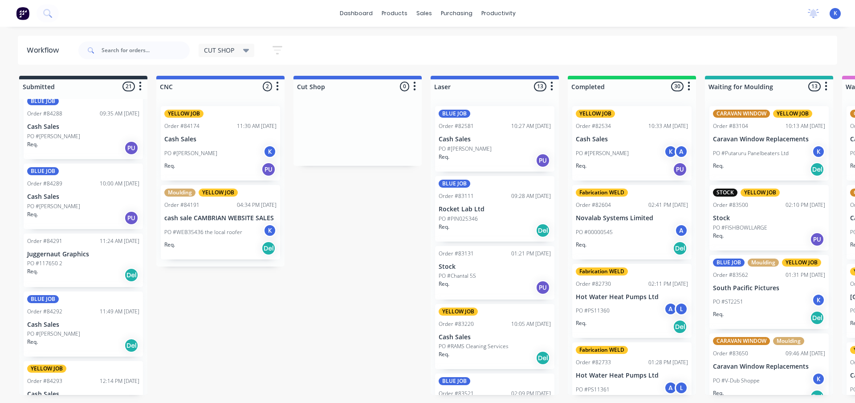
scroll to position [1037, 0]
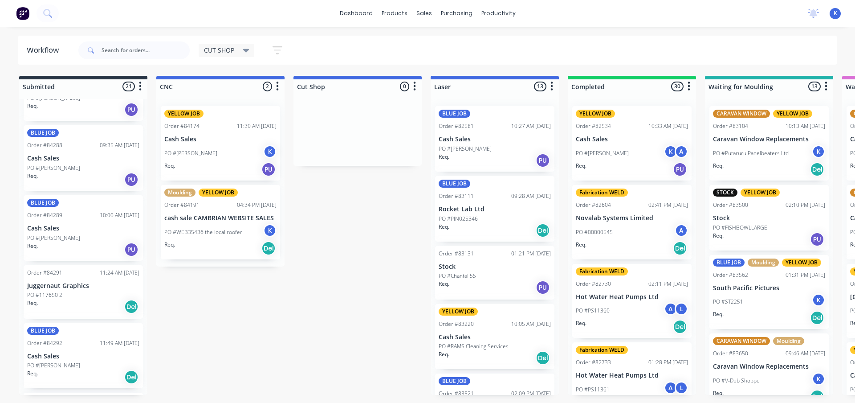
click at [54, 289] on p "Juggernaut Graphics" at bounding box center [83, 286] width 112 height 8
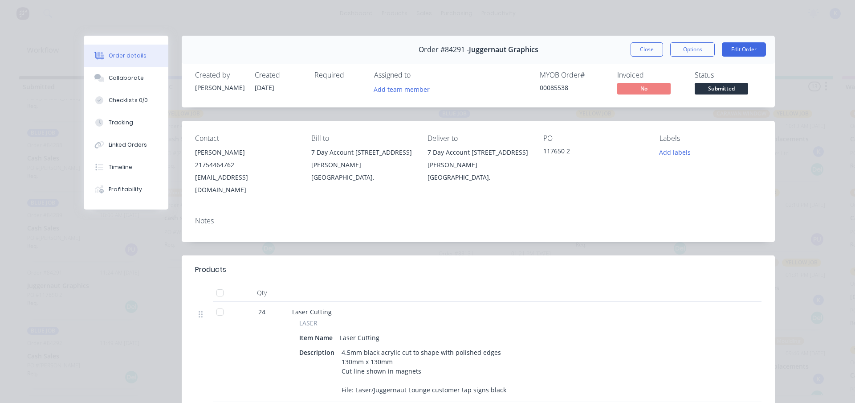
click at [635, 46] on button "Close" at bounding box center [647, 49] width 33 height 14
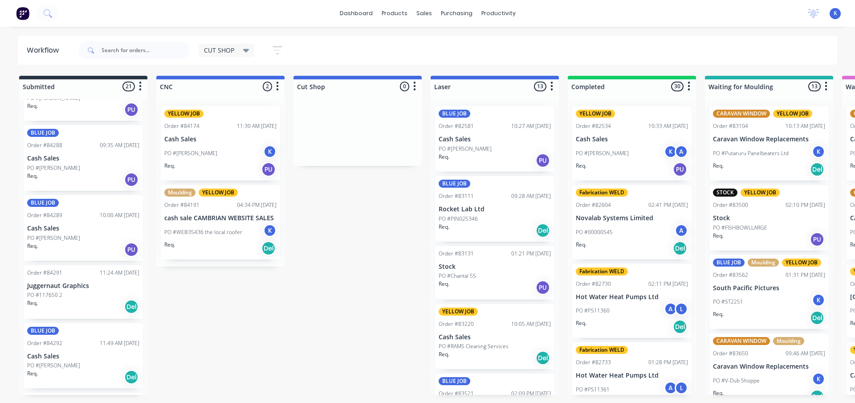
drag, startPoint x: 184, startPoint y: 314, endPoint x: 234, endPoint y: 250, distance: 81.9
drag, startPoint x: 254, startPoint y: 325, endPoint x: 313, endPoint y: 320, distance: 59.0
click at [192, 135] on p "Cash Sales" at bounding box center [220, 139] width 112 height 8
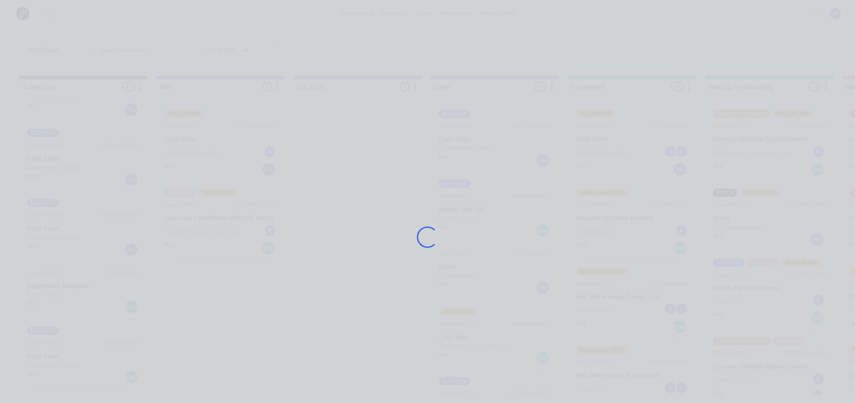
click at [192, 134] on div "Loading..." at bounding box center [427, 237] width 712 height 403
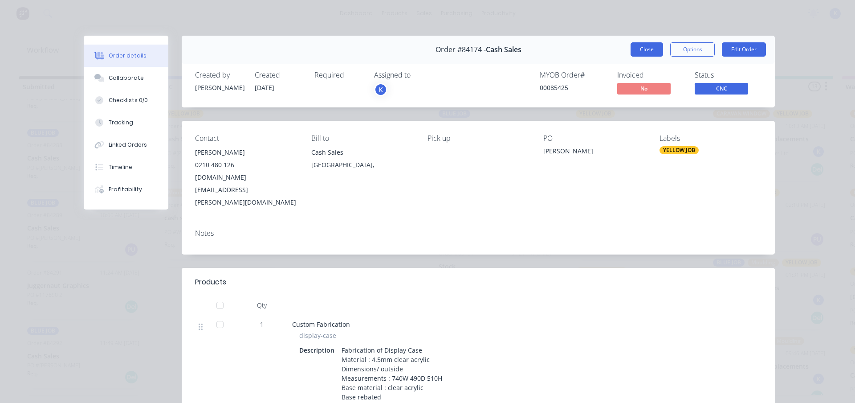
click at [643, 47] on button "Close" at bounding box center [647, 49] width 33 height 14
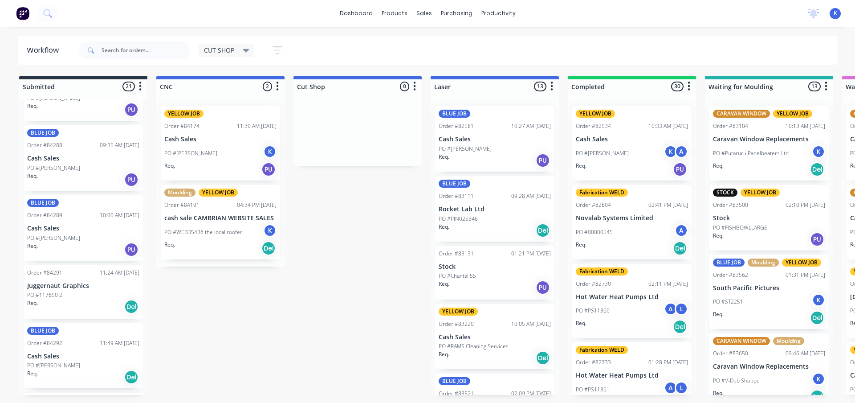
click at [184, 133] on div "YELLOW JOB Order #84174 11:30 AM [DATE] Cash Sales PO #[PERSON_NAME] Req. PU Mo…" at bounding box center [220, 185] width 128 height 172
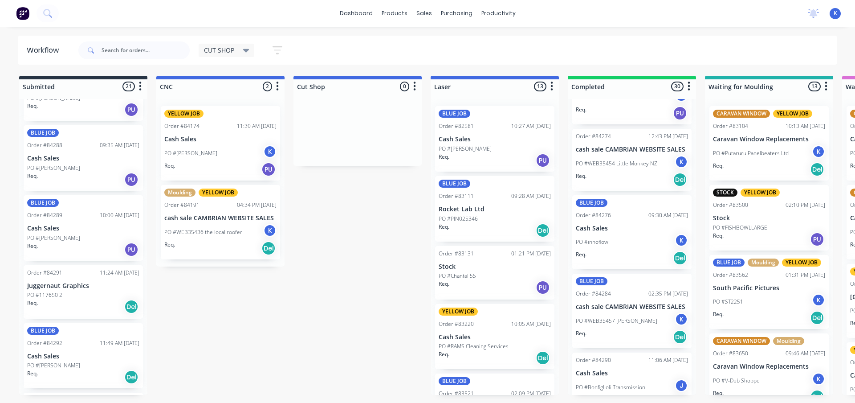
scroll to position [2005, 0]
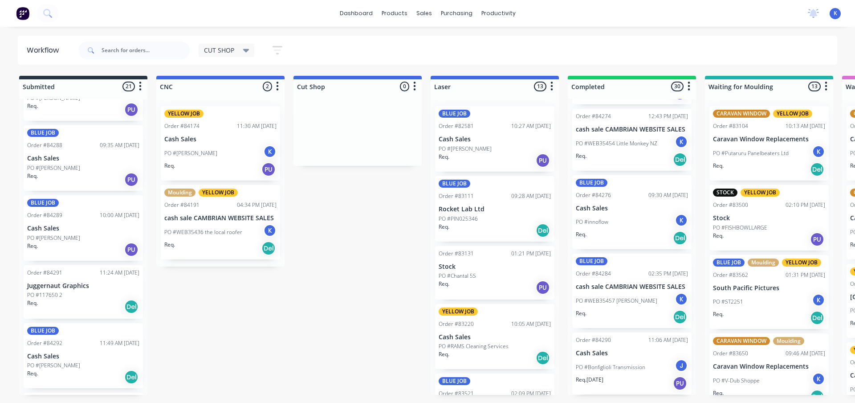
click at [603, 365] on p "PO #Bonfiglioli Transmission" at bounding box center [610, 367] width 69 height 8
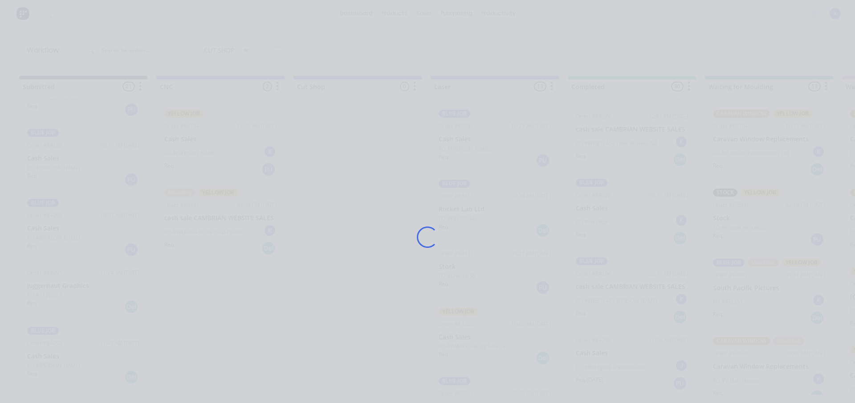
click at [603, 365] on div "Loading..." at bounding box center [427, 237] width 712 height 403
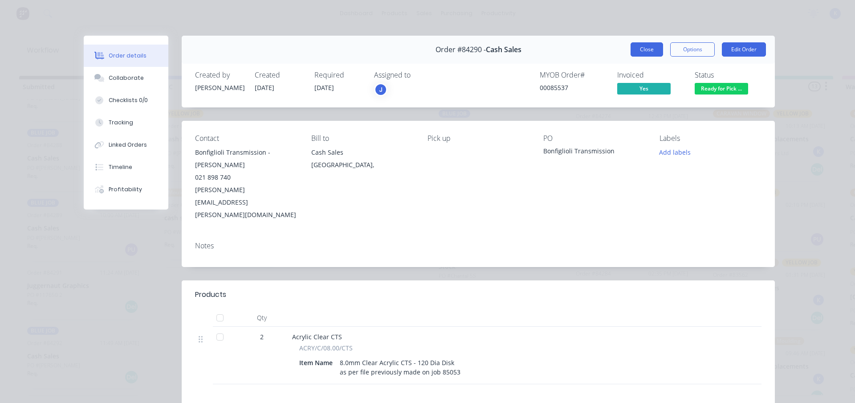
click at [636, 48] on button "Close" at bounding box center [647, 49] width 33 height 14
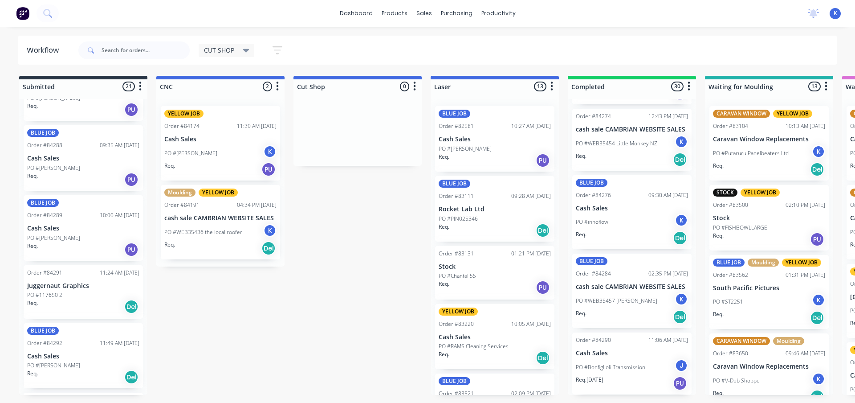
click at [609, 295] on div "PO #WEB35457 [PERSON_NAME] K" at bounding box center [632, 300] width 112 height 17
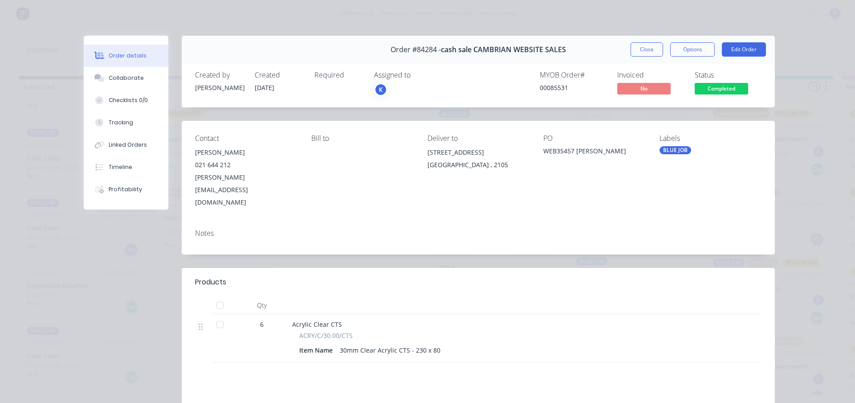
drag, startPoint x: 636, startPoint y: 50, endPoint x: 630, endPoint y: 53, distance: 7.0
click at [635, 50] on button "Close" at bounding box center [647, 49] width 33 height 14
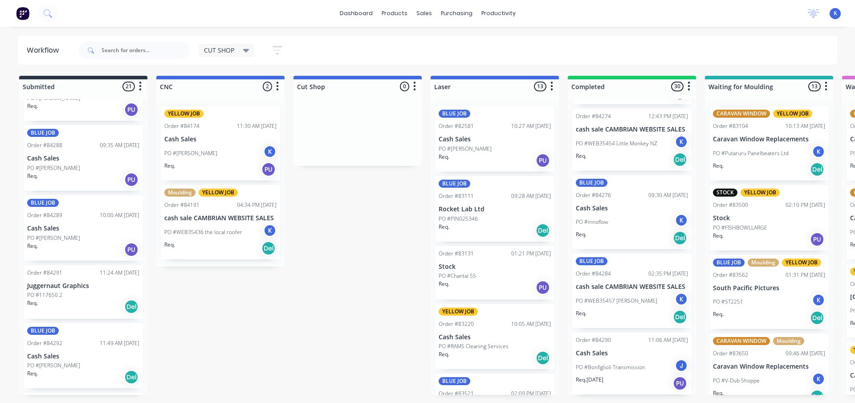
click at [604, 221] on p "PO #innoflow" at bounding box center [592, 222] width 33 height 8
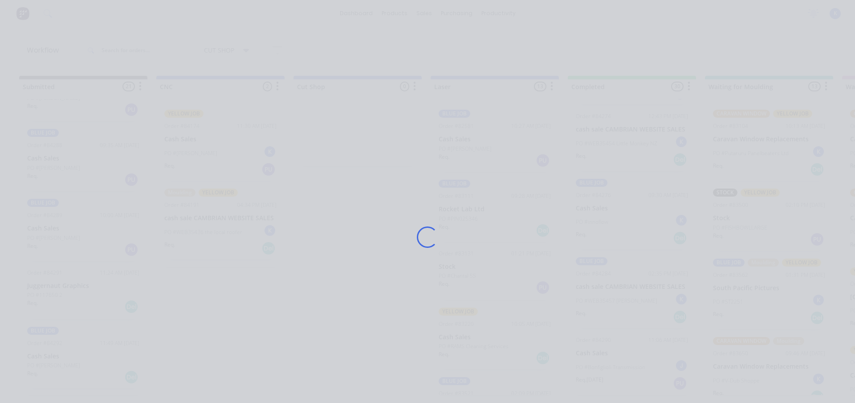
click at [604, 221] on div "Loading..." at bounding box center [427, 237] width 712 height 403
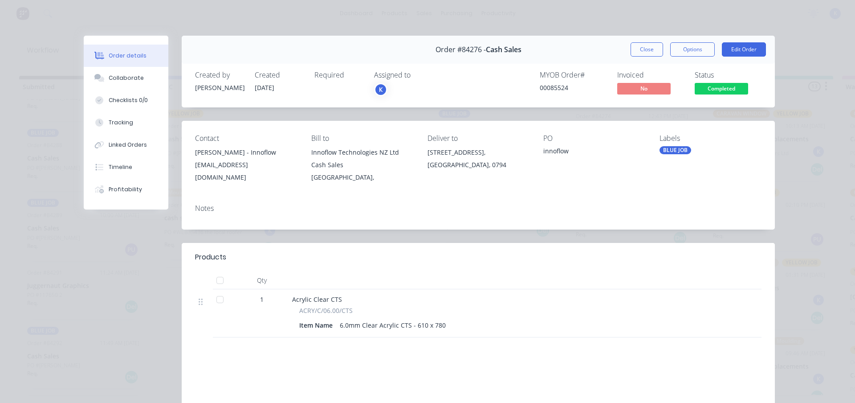
click at [636, 54] on button "Close" at bounding box center [647, 49] width 33 height 14
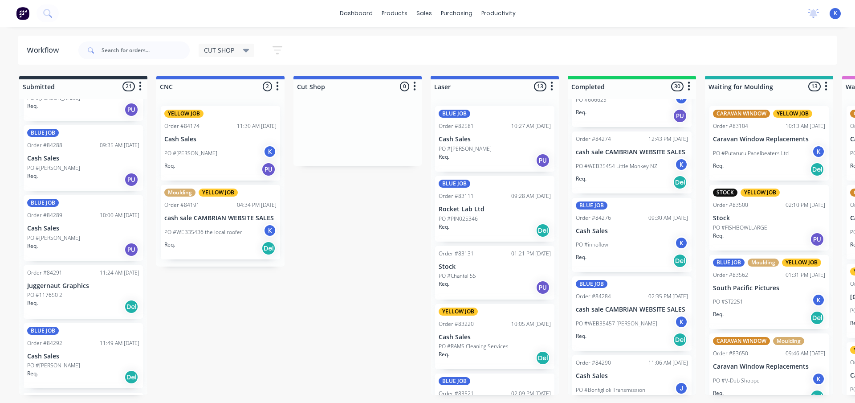
scroll to position [1961, 0]
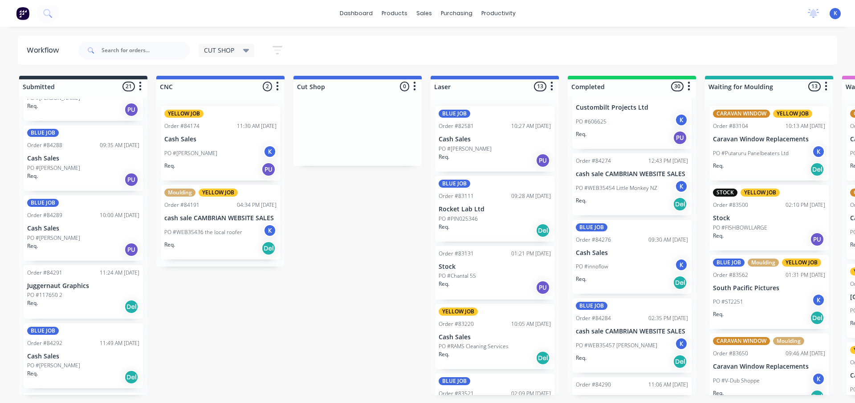
click at [593, 254] on p "Cash Sales" at bounding box center [632, 253] width 112 height 8
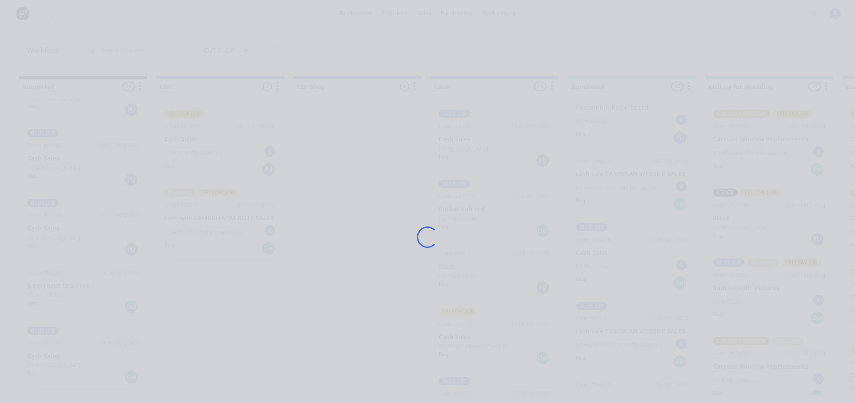
click at [593, 254] on div "Loading..." at bounding box center [427, 237] width 712 height 403
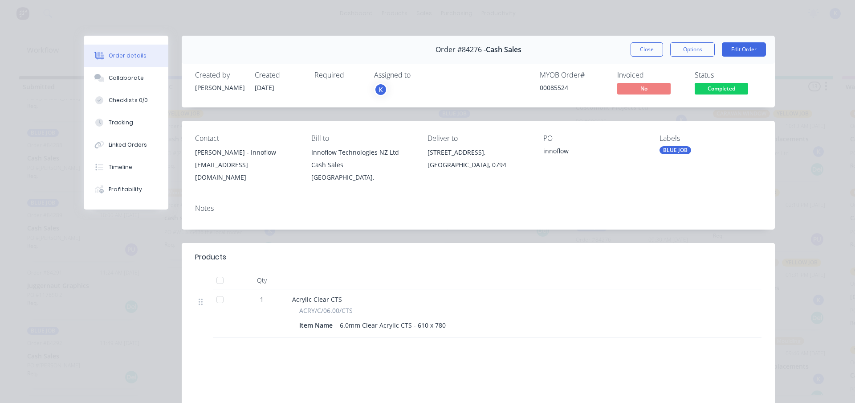
click at [637, 50] on button "Close" at bounding box center [647, 49] width 33 height 14
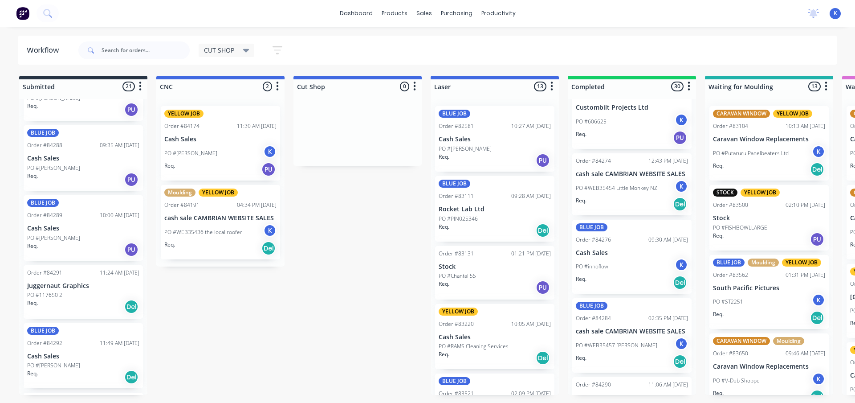
click at [604, 187] on p "PO #WEB35454 Little Monkey NZ" at bounding box center [616, 188] width 81 height 8
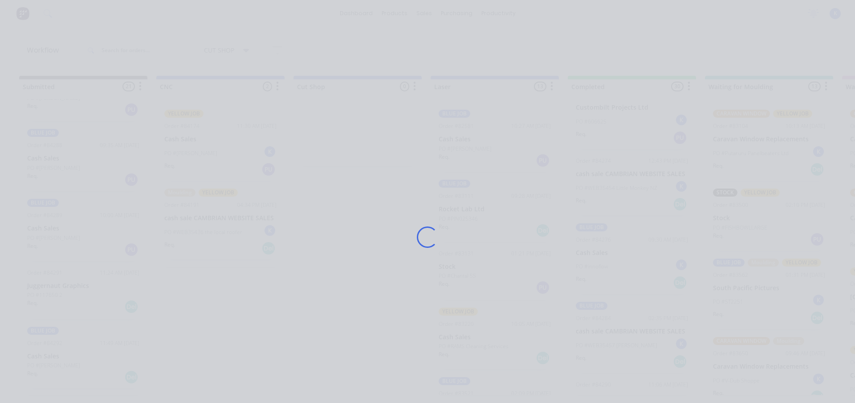
click at [604, 187] on div "Loading..." at bounding box center [427, 237] width 712 height 403
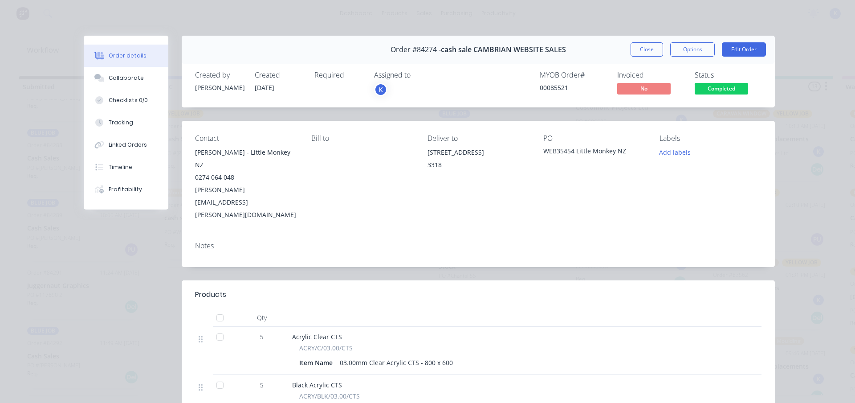
click at [636, 49] on button "Close" at bounding box center [647, 49] width 33 height 14
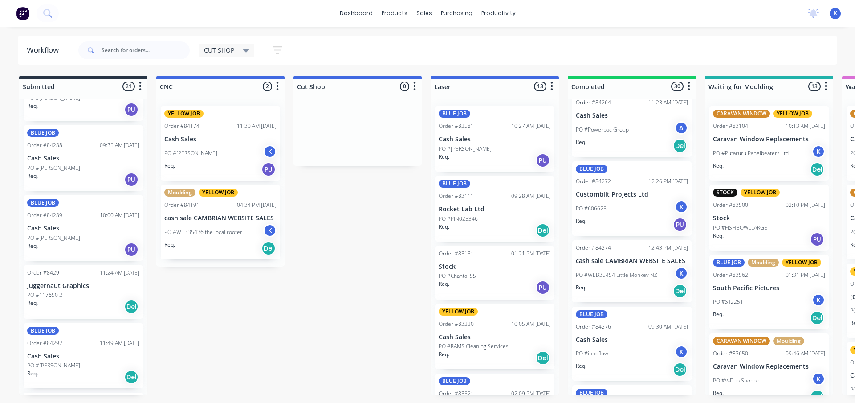
scroll to position [1872, 0]
click at [604, 256] on div "Order #84274 12:43 PM [DATE] cash sale CAMBRIAN WEBSITE SALES PO #WEB35454 Litt…" at bounding box center [631, 273] width 119 height 62
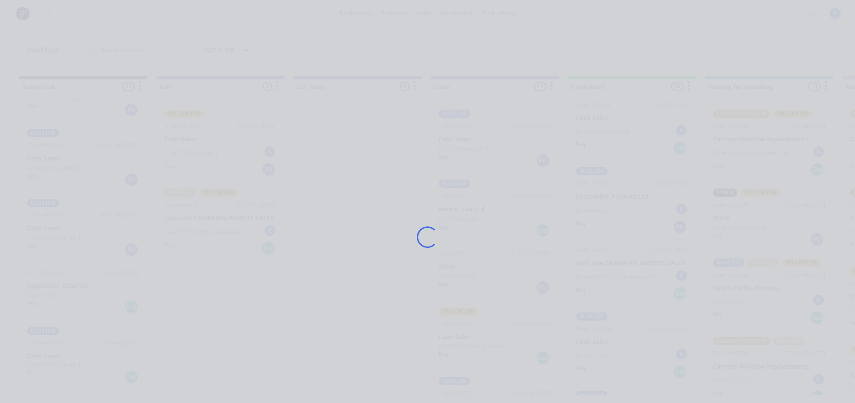
click at [604, 256] on div "Loading..." at bounding box center [427, 237] width 712 height 403
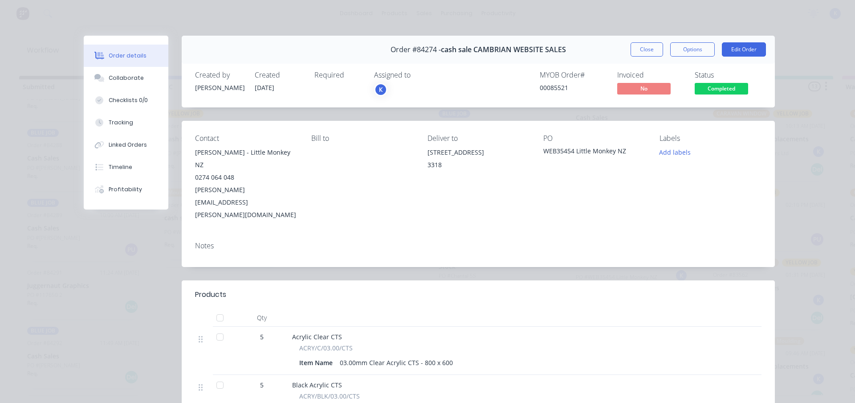
click at [648, 49] on button "Close" at bounding box center [647, 49] width 33 height 14
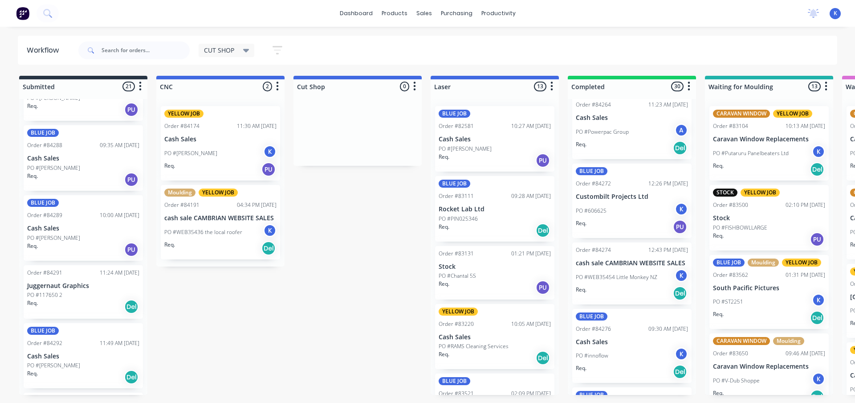
click at [603, 201] on div "BLUE JOB Order #84272 12:26 PM [DATE] Custombilt Projects Ltd PO #606625 K Req.…" at bounding box center [631, 200] width 119 height 74
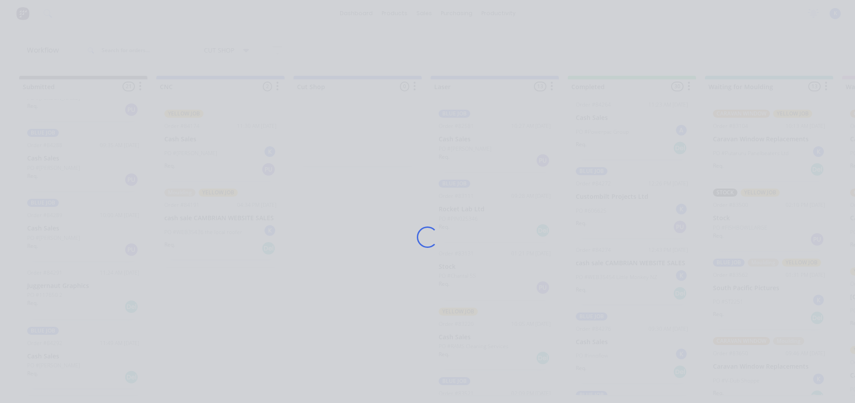
click at [603, 201] on div "Loading..." at bounding box center [427, 237] width 712 height 403
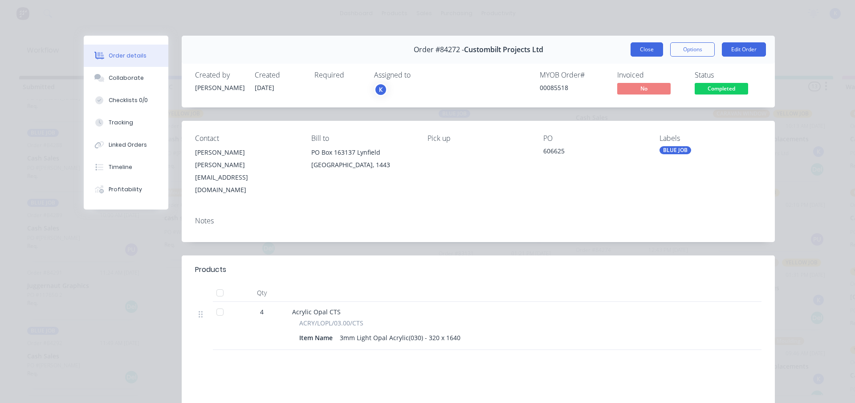
click at [639, 43] on button "Close" at bounding box center [647, 49] width 33 height 14
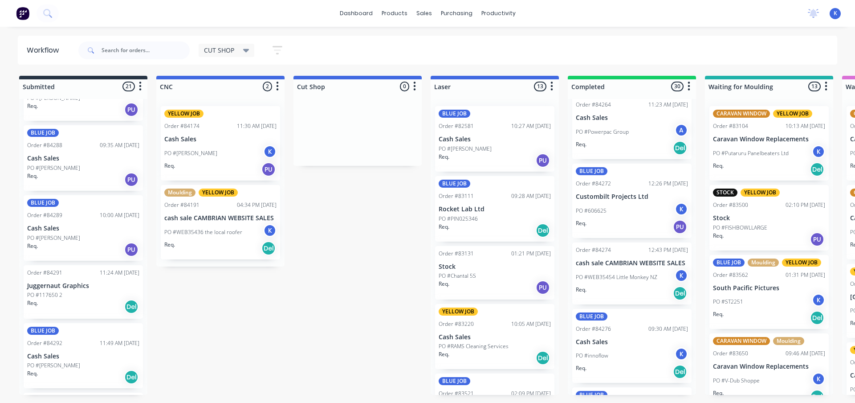
click at [606, 129] on p "PO #Powerpac Group" at bounding box center [602, 132] width 53 height 8
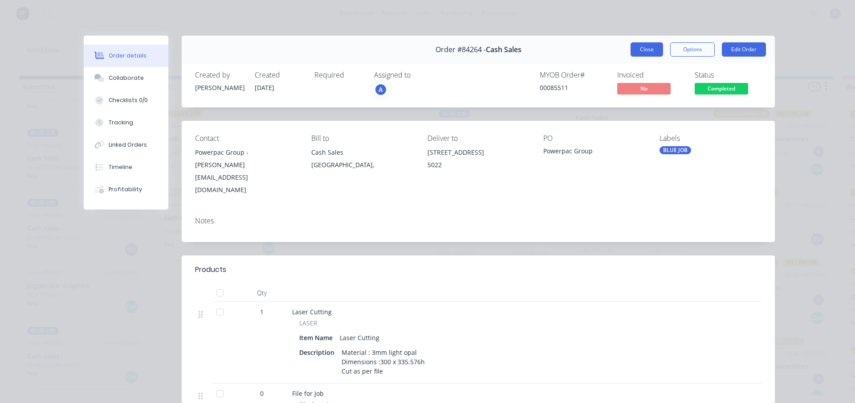
click at [646, 45] on button "Close" at bounding box center [647, 49] width 33 height 14
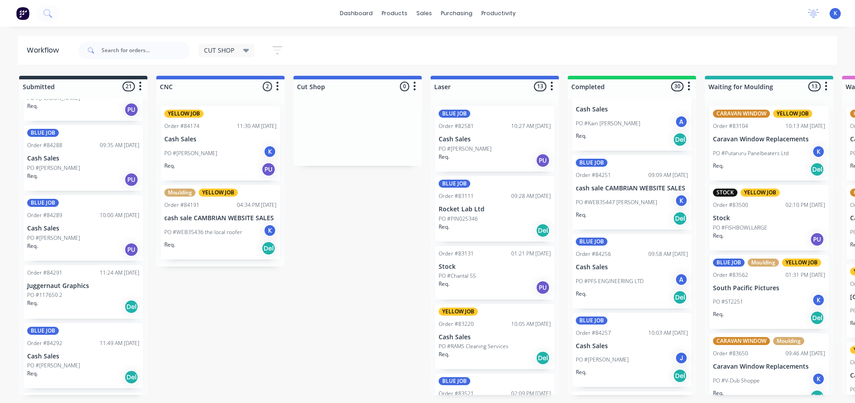
scroll to position [1471, 0]
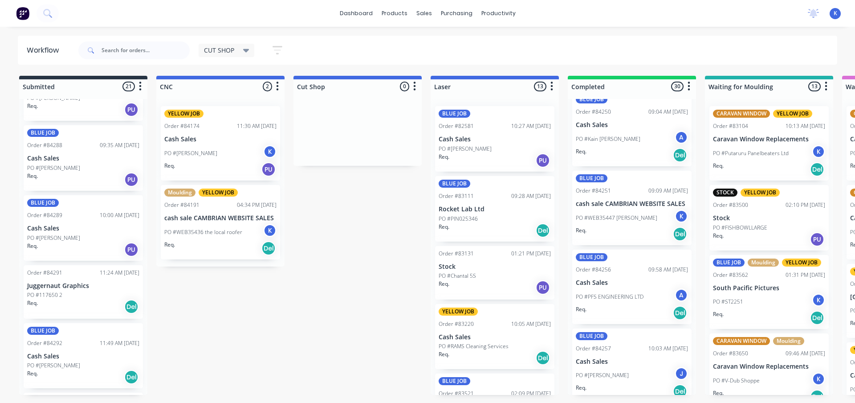
click at [602, 208] on div "BLUE JOB Order #84251 09:09 AM [DATE] cash sale CAMBRIAN WEBSITE SALES PO #WEB3…" at bounding box center [631, 208] width 119 height 74
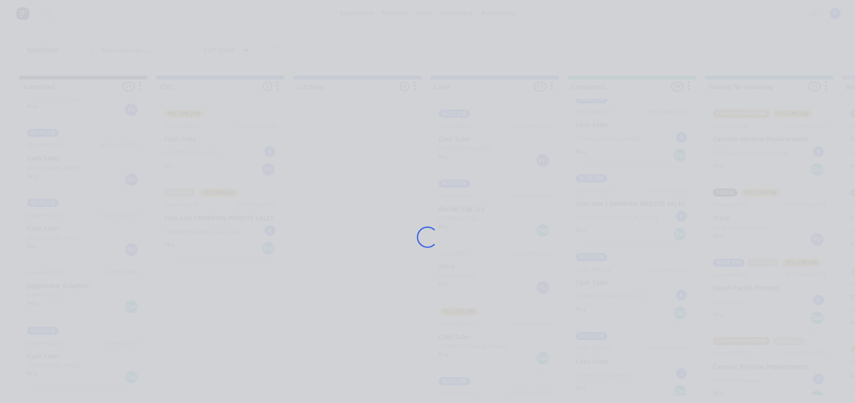
click at [602, 208] on div "Loading..." at bounding box center [427, 237] width 712 height 403
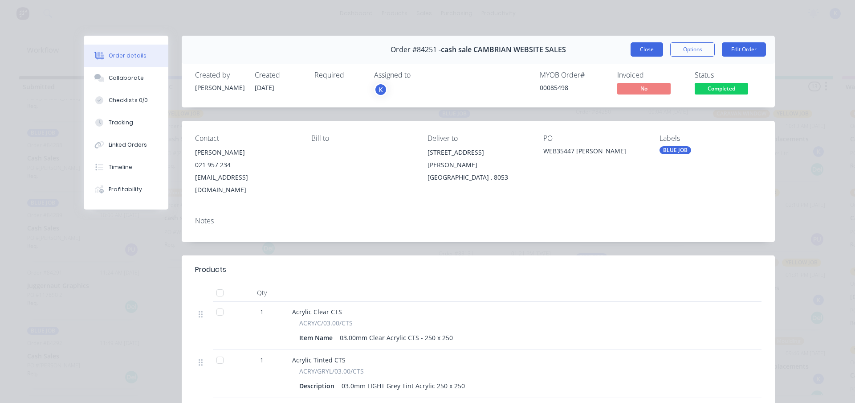
click at [648, 48] on button "Close" at bounding box center [647, 49] width 33 height 14
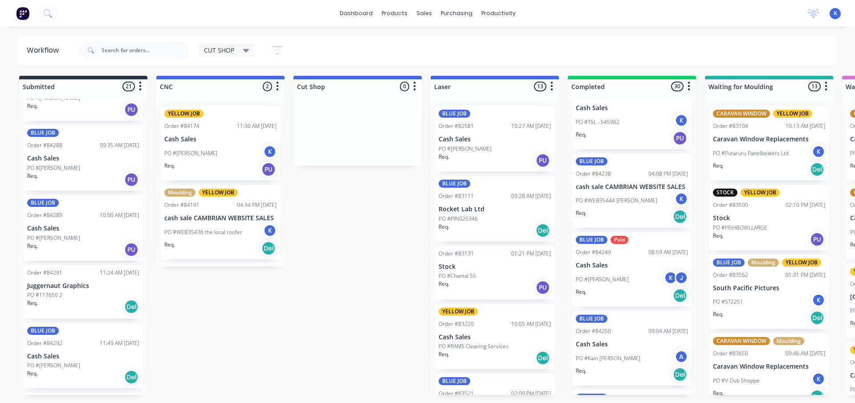
scroll to position [1248, 0]
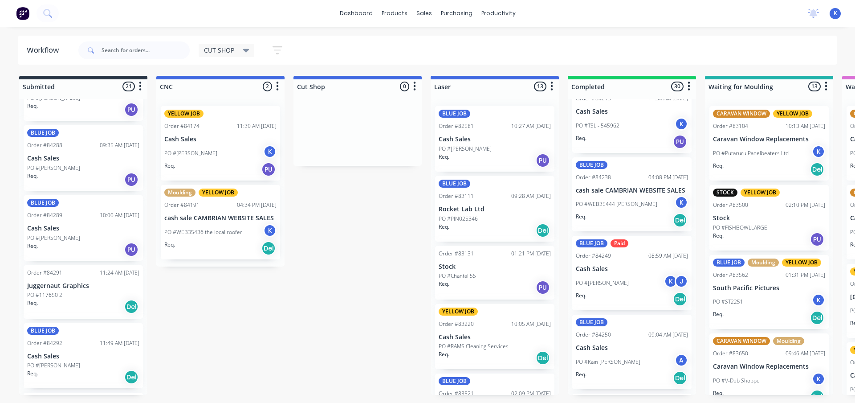
click at [594, 204] on p "PO #WEB35444 [PERSON_NAME]" at bounding box center [616, 204] width 81 height 8
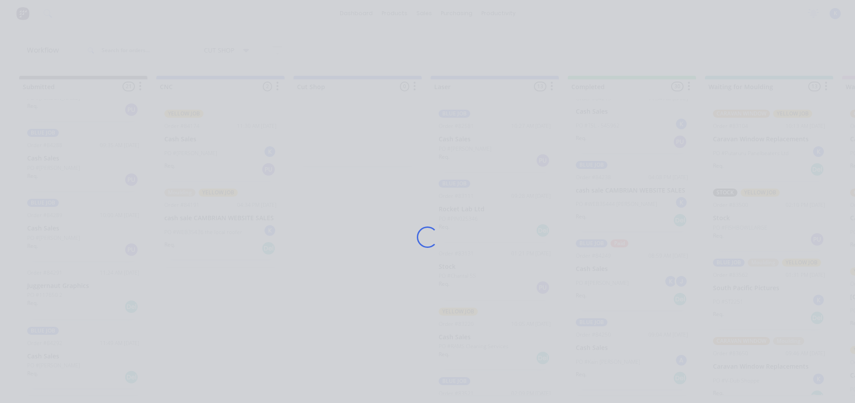
click at [594, 204] on div "Loading..." at bounding box center [427, 237] width 712 height 403
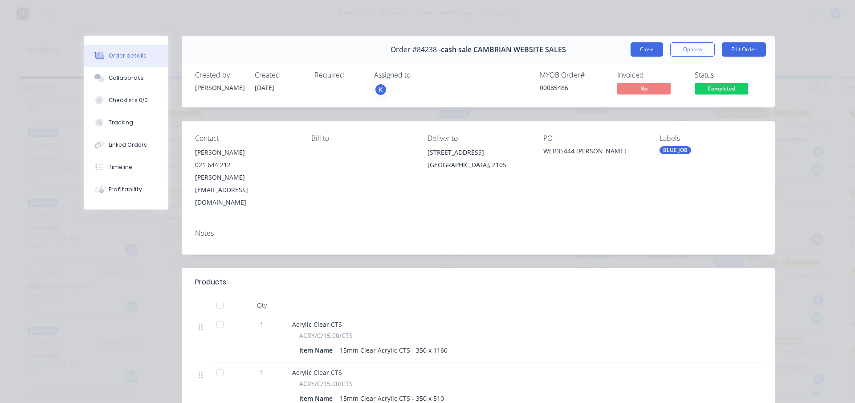
click at [643, 47] on button "Close" at bounding box center [647, 49] width 33 height 14
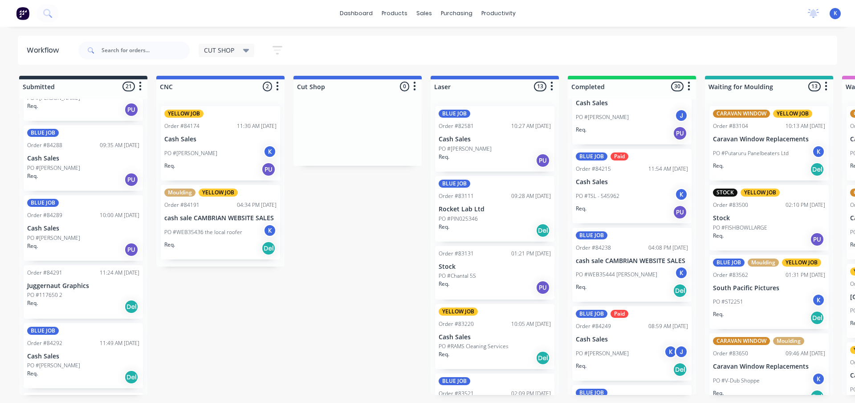
scroll to position [1159, 0]
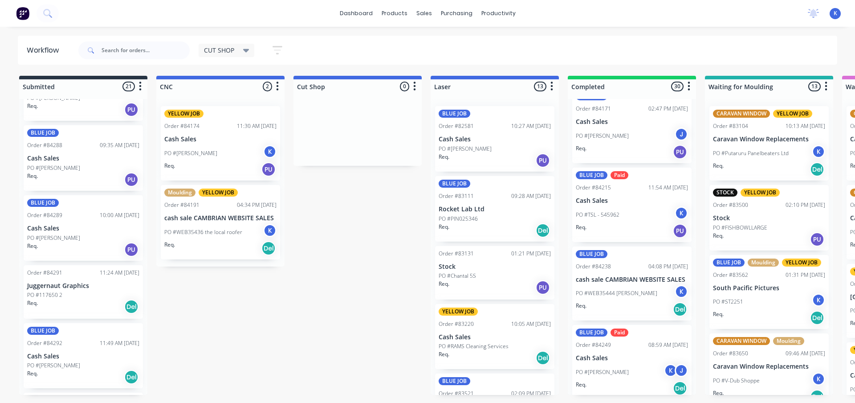
click at [602, 219] on div "PO #TSL - 545962 K" at bounding box center [632, 214] width 112 height 17
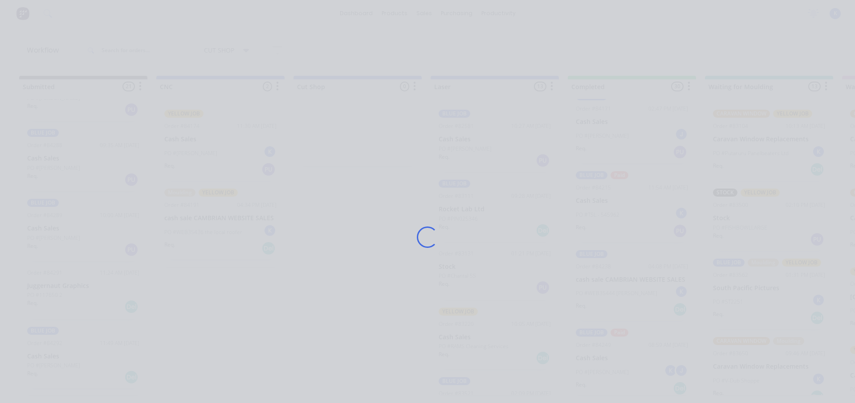
click at [602, 219] on div "Loading..." at bounding box center [427, 237] width 712 height 403
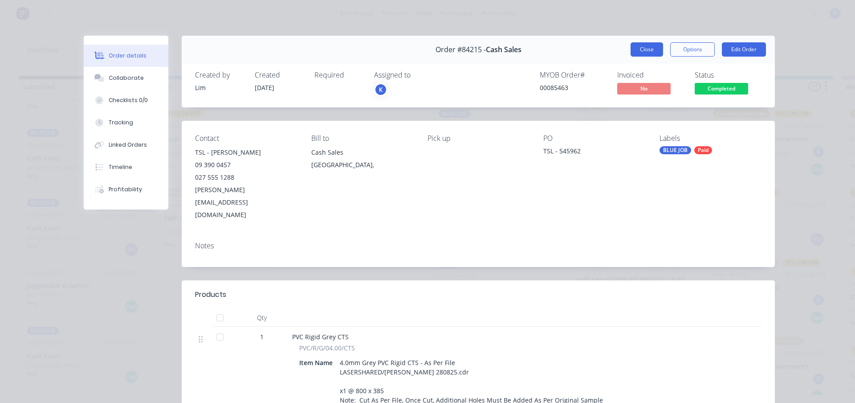
click at [647, 50] on button "Close" at bounding box center [647, 49] width 33 height 14
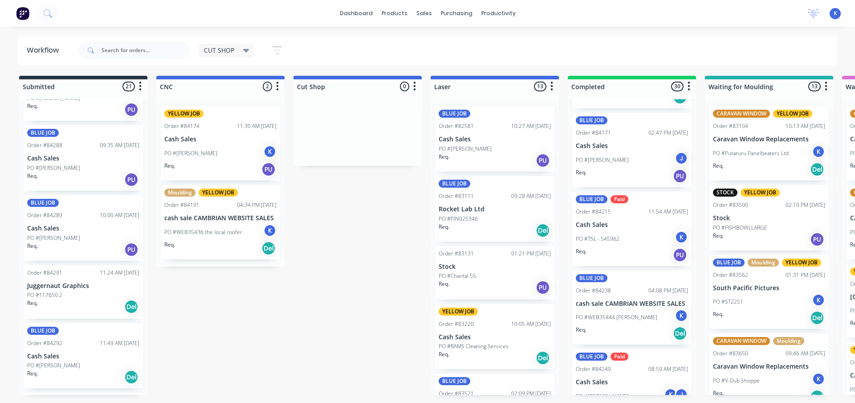
scroll to position [1115, 0]
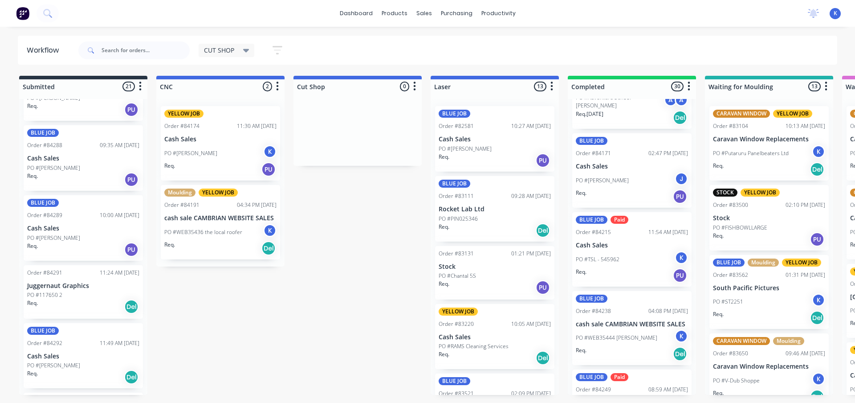
click at [590, 178] on p "PO #[PERSON_NAME]" at bounding box center [602, 180] width 53 height 8
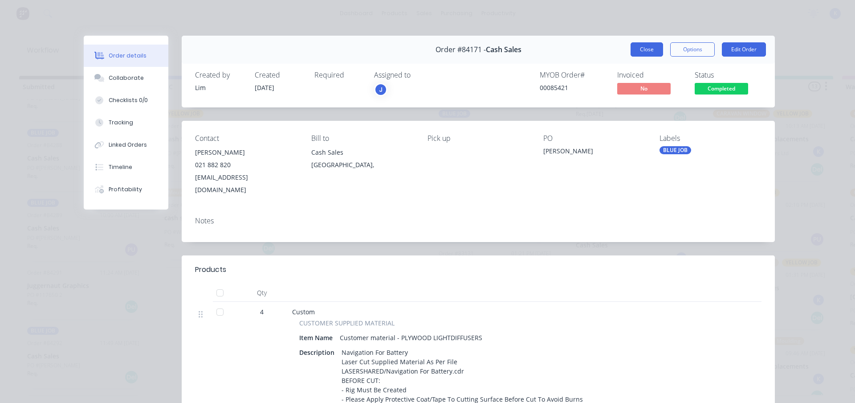
click at [647, 50] on button "Close" at bounding box center [647, 49] width 33 height 14
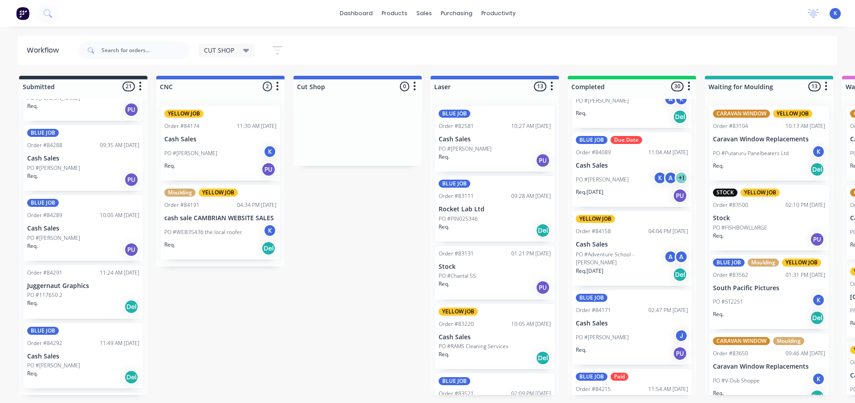
scroll to position [936, 0]
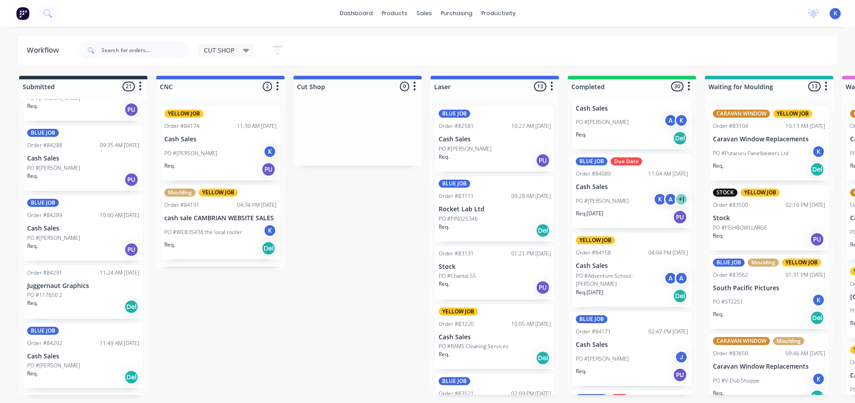
click at [605, 194] on div "PO #[PERSON_NAME] K A + 1" at bounding box center [632, 200] width 112 height 17
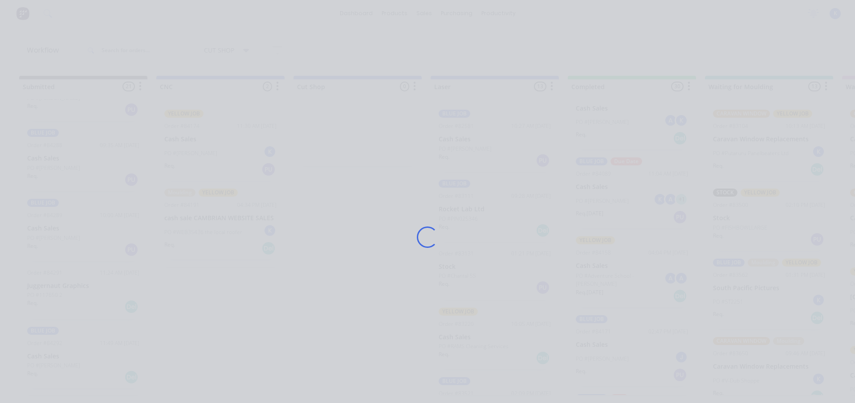
click at [605, 194] on div "Loading..." at bounding box center [427, 237] width 712 height 403
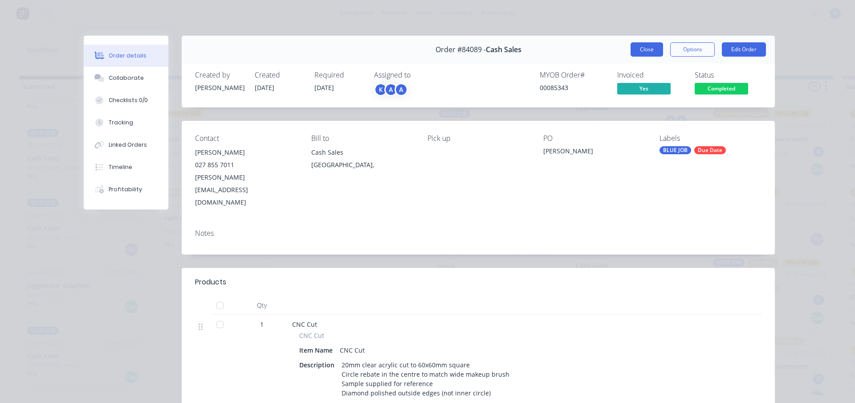
click at [646, 46] on button "Close" at bounding box center [647, 49] width 33 height 14
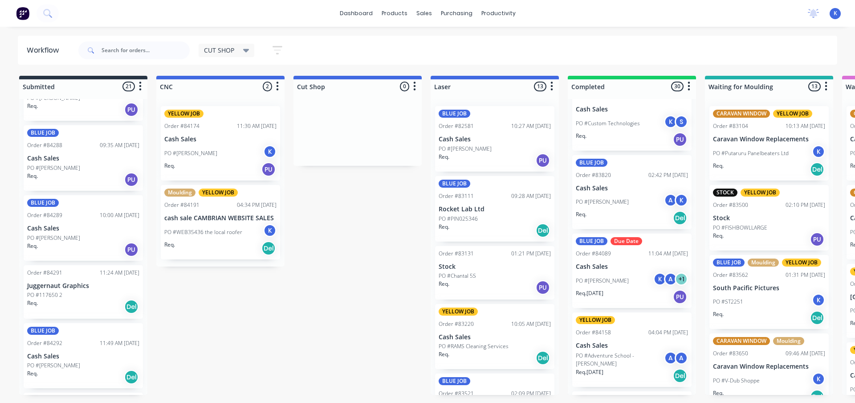
scroll to position [803, 0]
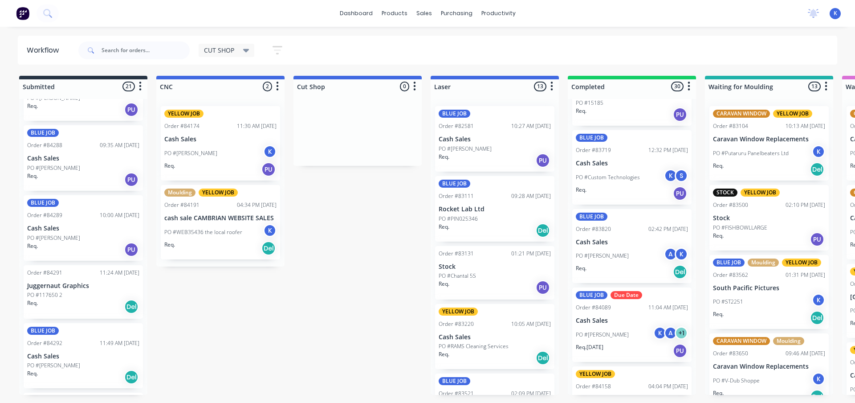
click at [605, 168] on div "BLUE JOB Order #83719 12:32 PM [DATE] Cash Sales PO #Custom Technologies K S Re…" at bounding box center [631, 167] width 119 height 74
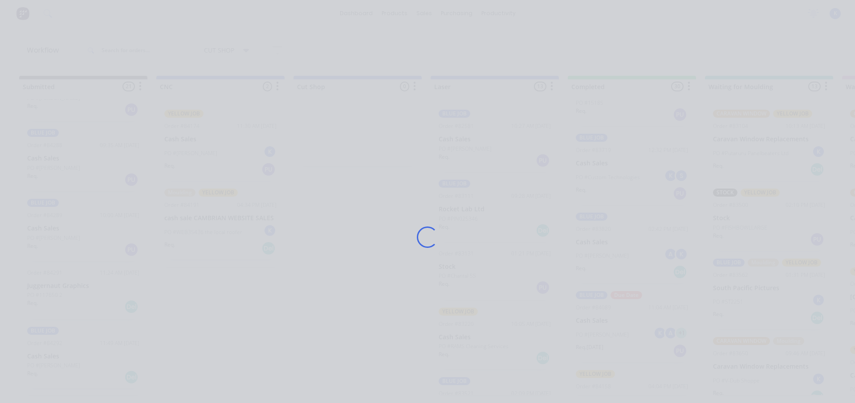
click at [605, 168] on div "Loading..." at bounding box center [427, 237] width 712 height 403
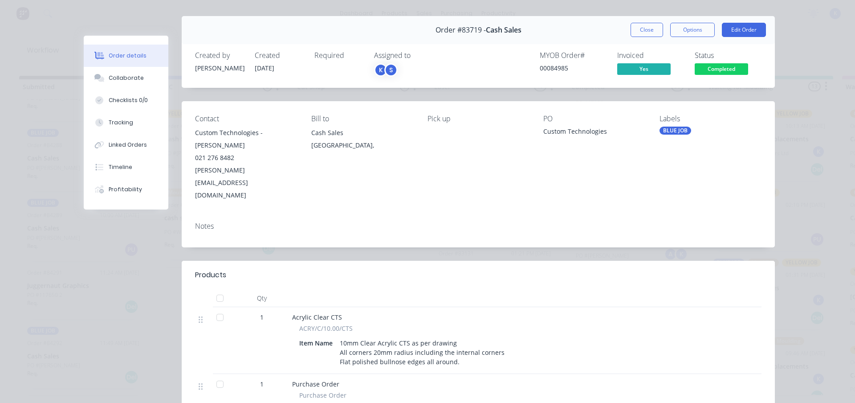
scroll to position [0, 0]
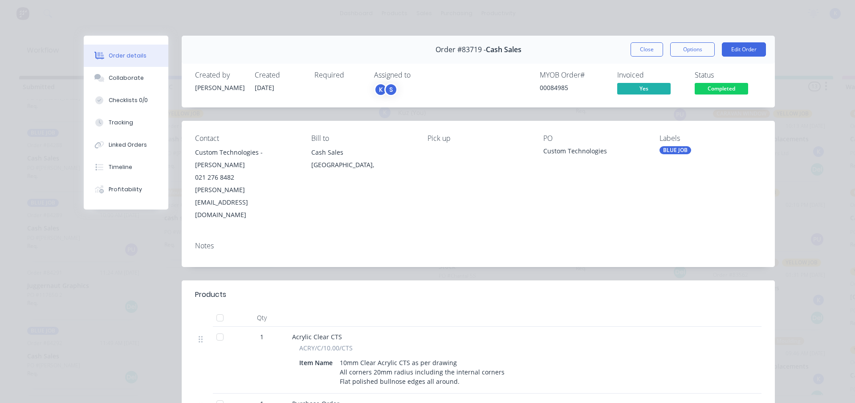
click at [382, 94] on div "K" at bounding box center [380, 89] width 13 height 13
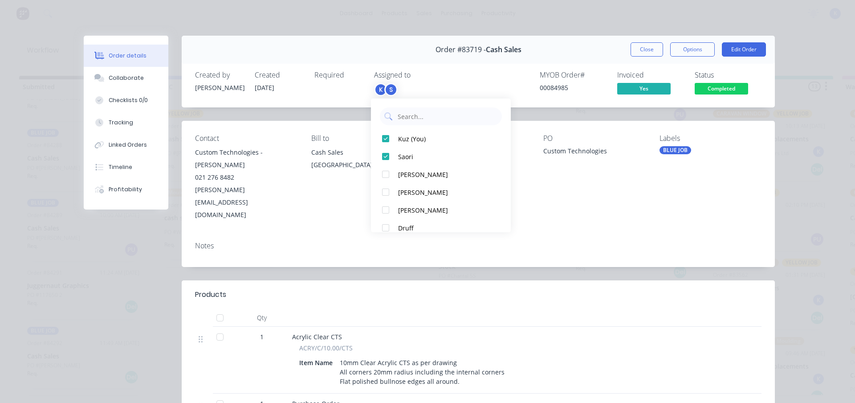
click at [384, 90] on div "S" at bounding box center [390, 89] width 13 height 13
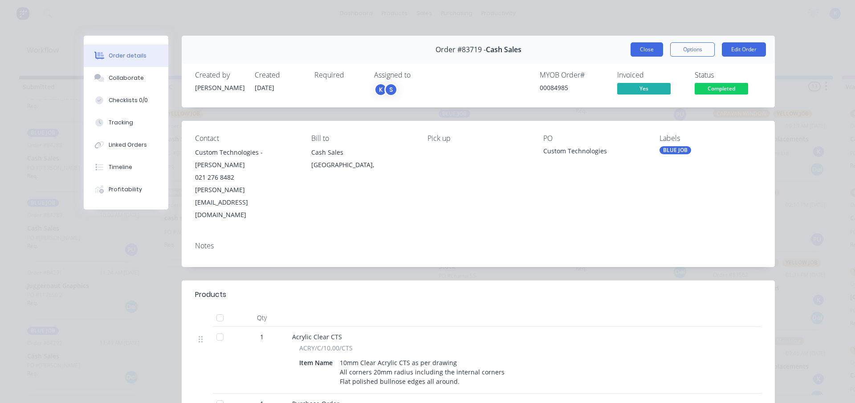
click at [638, 49] on button "Close" at bounding box center [647, 49] width 33 height 14
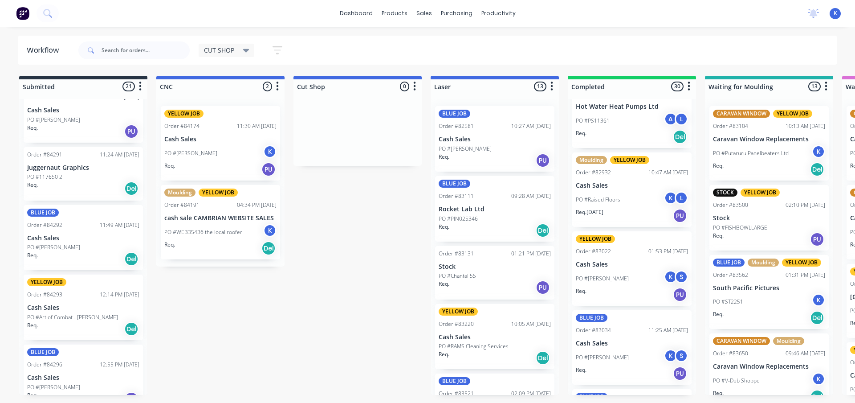
scroll to position [1171, 0]
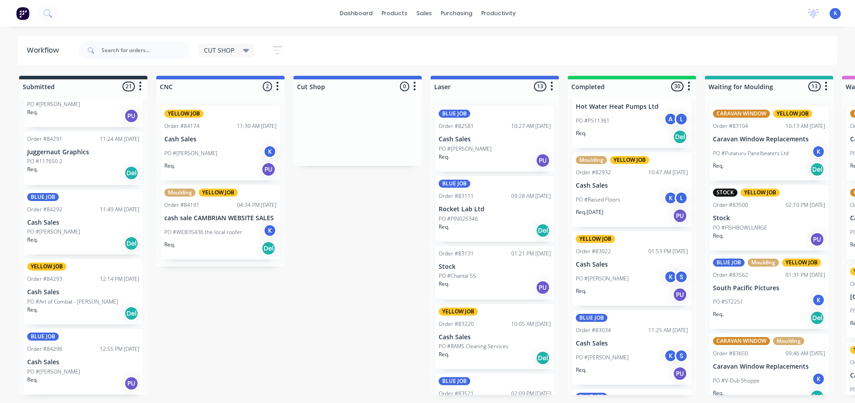
click at [48, 365] on p "Cash Sales" at bounding box center [83, 362] width 112 height 8
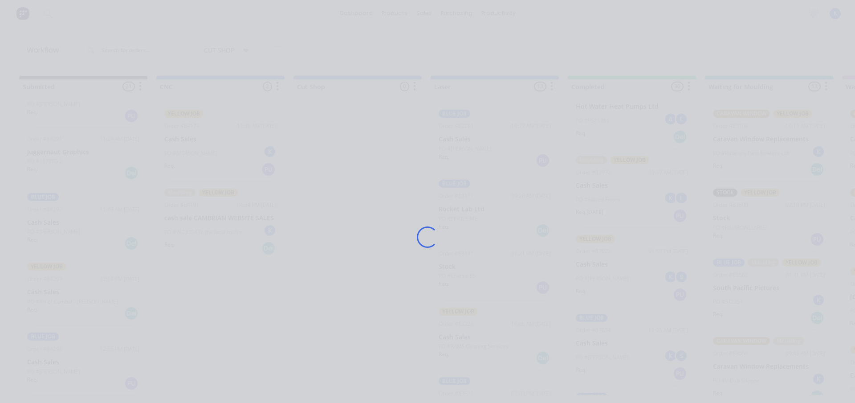
click at [48, 365] on div "Loading..." at bounding box center [427, 201] width 855 height 403
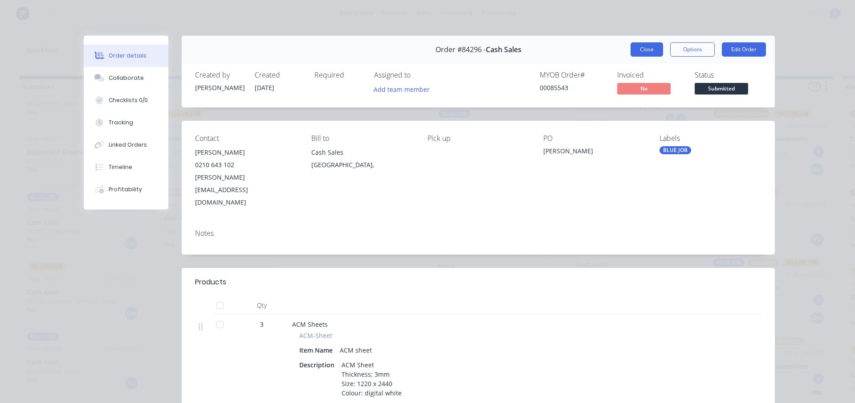
click at [634, 47] on button "Close" at bounding box center [647, 49] width 33 height 14
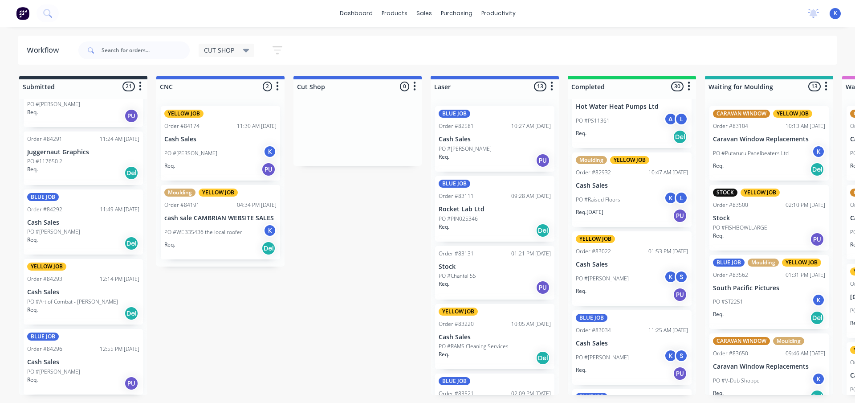
click at [42, 229] on p "PO #[PERSON_NAME]" at bounding box center [53, 232] width 53 height 8
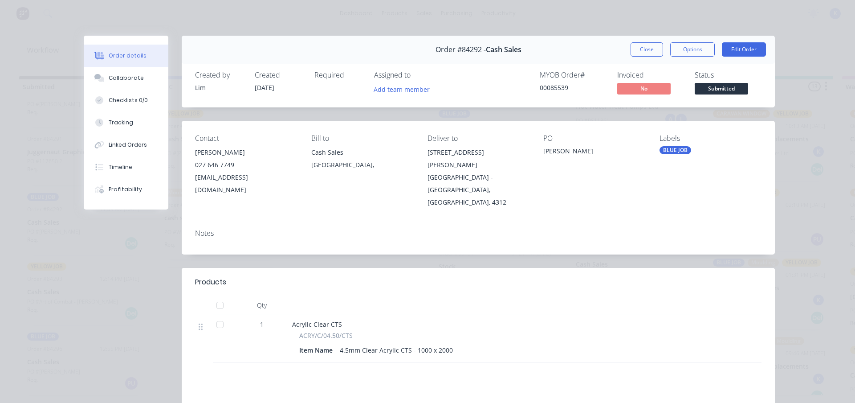
click at [632, 51] on button "Close" at bounding box center [647, 49] width 33 height 14
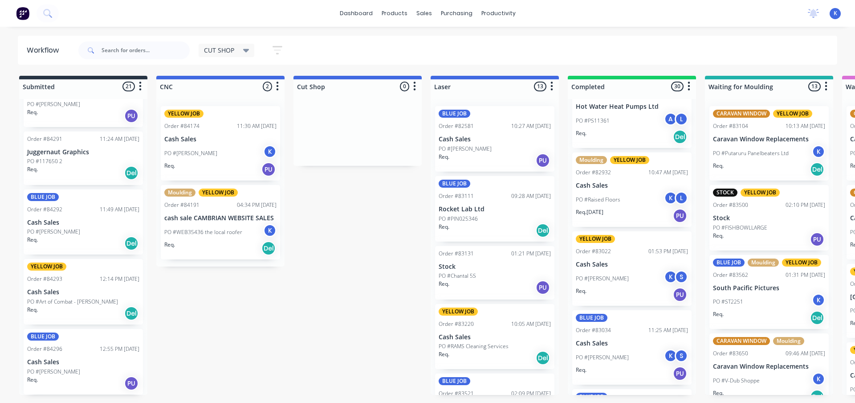
click at [54, 215] on div "BLUE JOB Order #84292 11:49 AM [DATE] Cash Sales PO #[PERSON_NAME]. Del" at bounding box center [83, 221] width 119 height 65
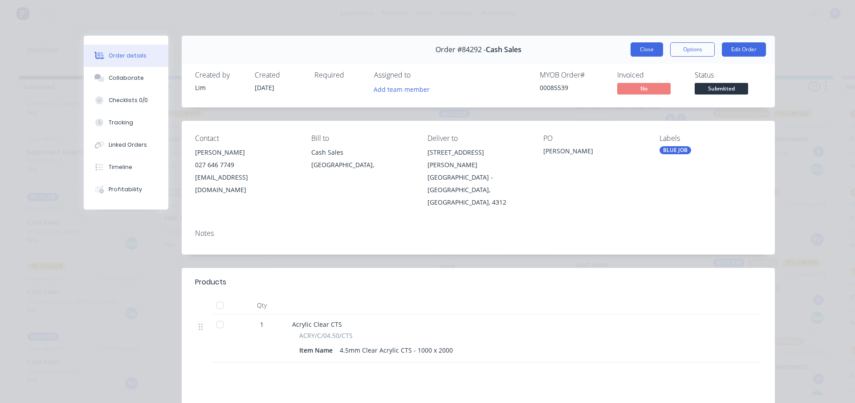
click at [631, 53] on button "Close" at bounding box center [647, 49] width 33 height 14
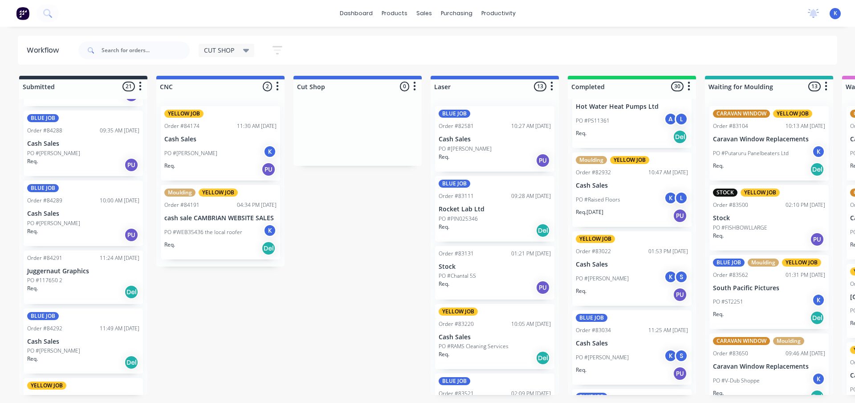
scroll to position [1037, 0]
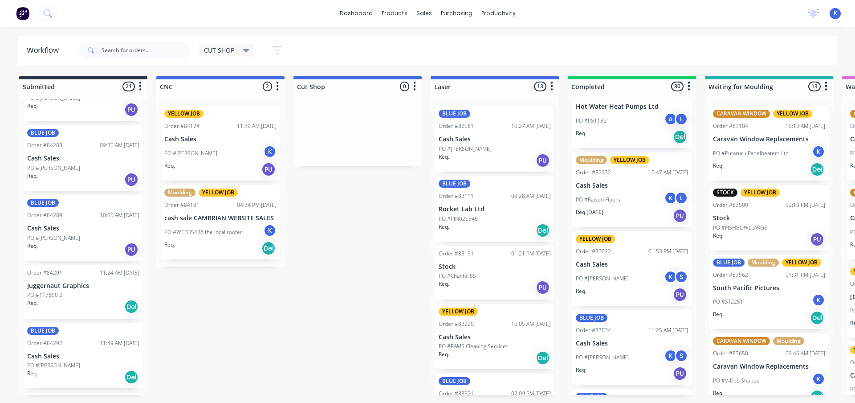
click at [51, 235] on div "PO #[PERSON_NAME]" at bounding box center [83, 238] width 112 height 8
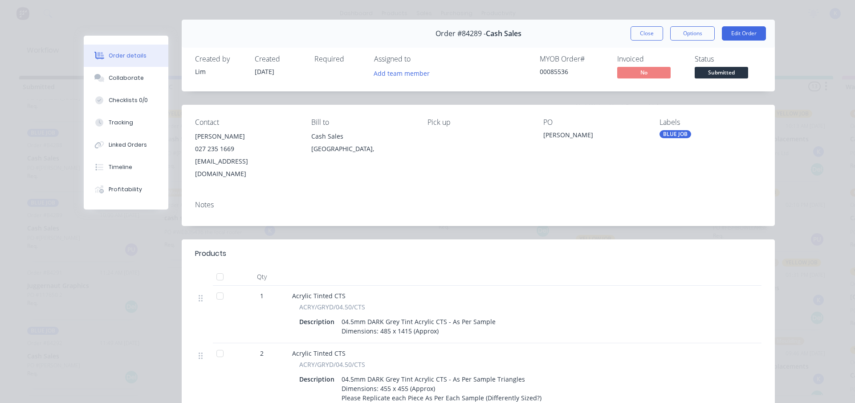
scroll to position [0, 0]
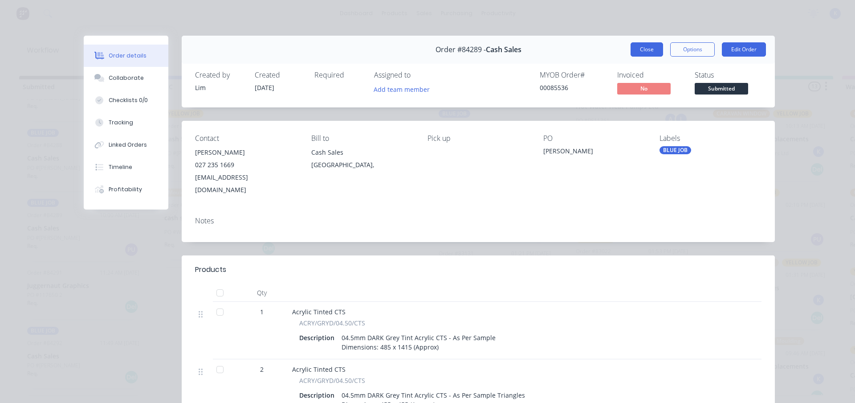
click at [647, 52] on button "Close" at bounding box center [647, 49] width 33 height 14
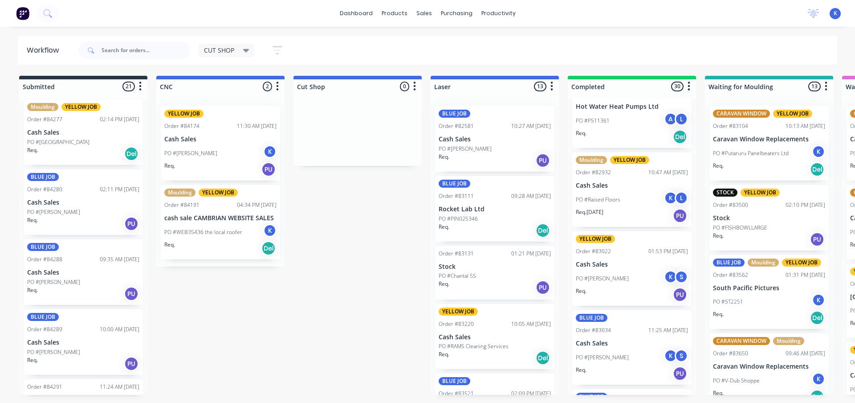
scroll to position [903, 0]
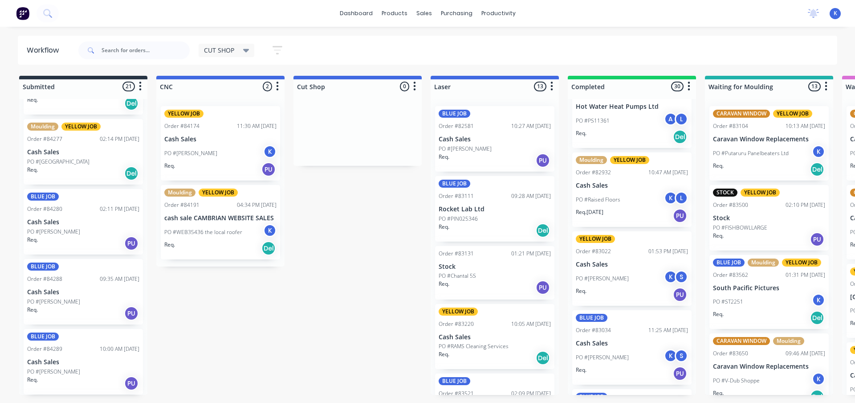
click at [33, 229] on p "PO #[PERSON_NAME]" at bounding box center [53, 232] width 53 height 8
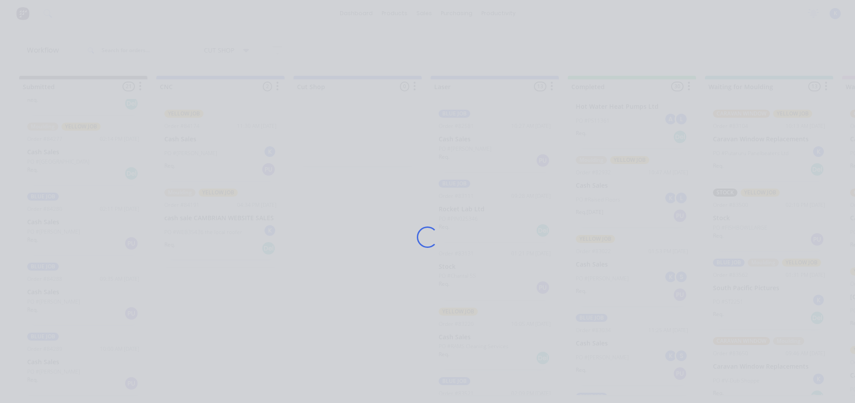
click at [33, 229] on div "Loading..." at bounding box center [427, 201] width 855 height 403
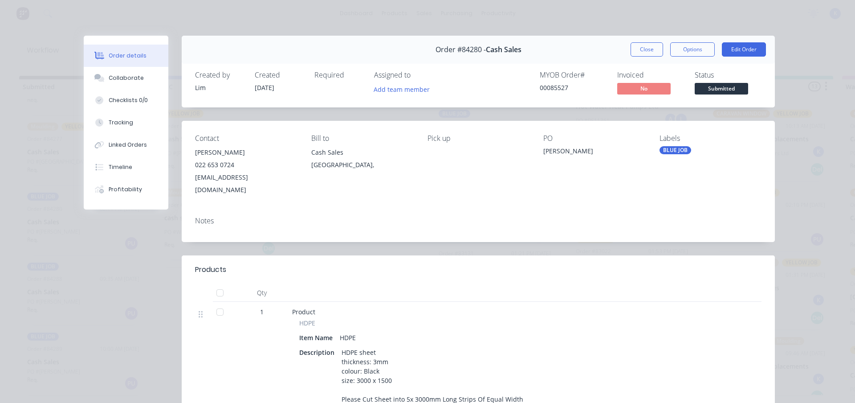
click at [639, 42] on div "Order #84280 - Cash Sales Close Options Edit Order" at bounding box center [478, 50] width 593 height 28
click at [635, 51] on button "Close" at bounding box center [647, 49] width 33 height 14
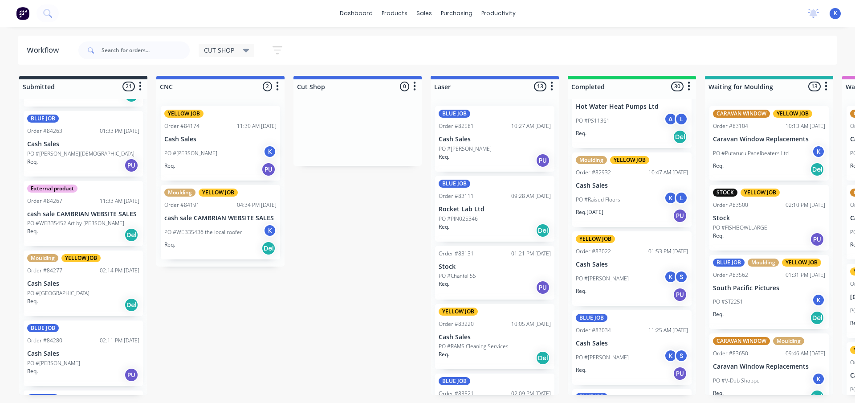
scroll to position [770, 0]
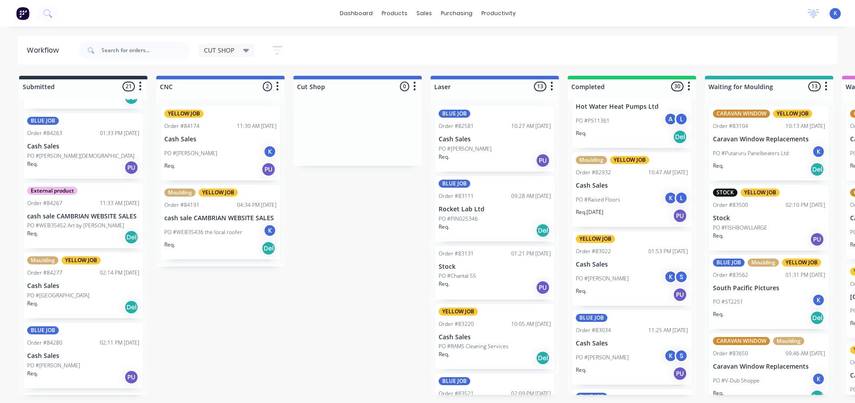
click at [60, 292] on p "PO #[GEOGRAPHIC_DATA]" at bounding box center [58, 295] width 62 height 8
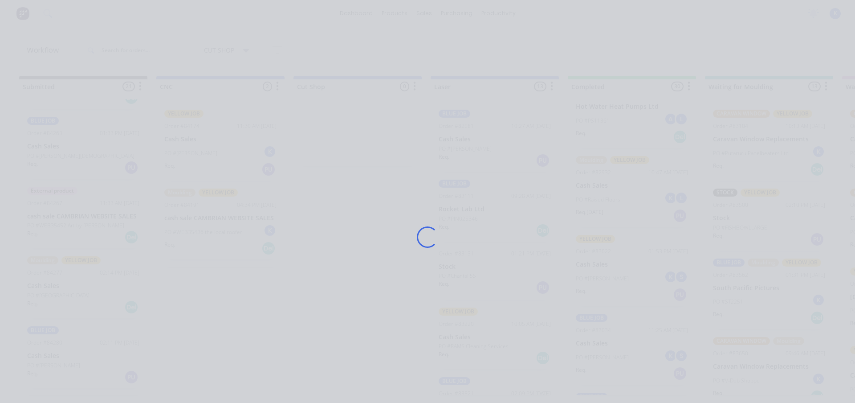
click at [60, 292] on div "Loading..." at bounding box center [427, 201] width 855 height 403
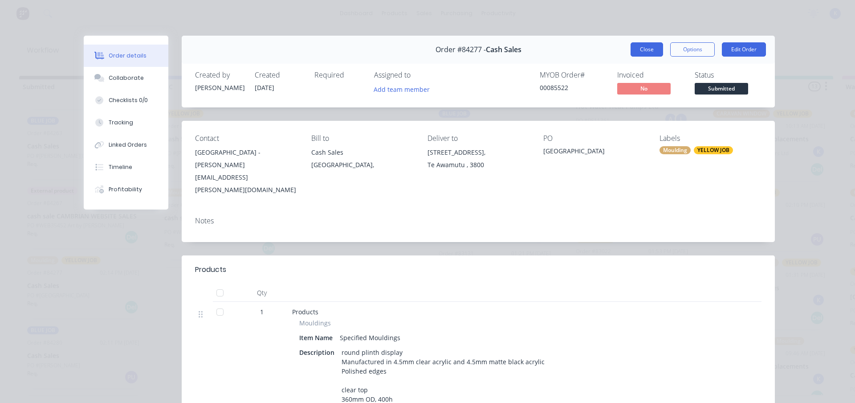
click at [640, 52] on button "Close" at bounding box center [647, 49] width 33 height 14
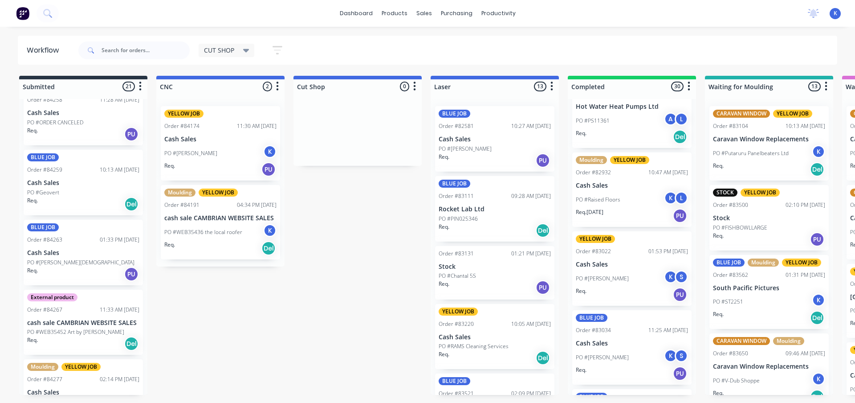
scroll to position [636, 0]
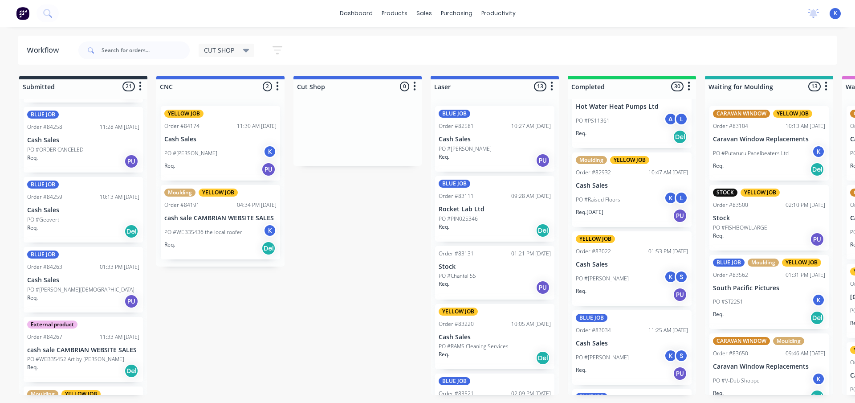
click at [67, 282] on p "Cash Sales" at bounding box center [83, 280] width 112 height 8
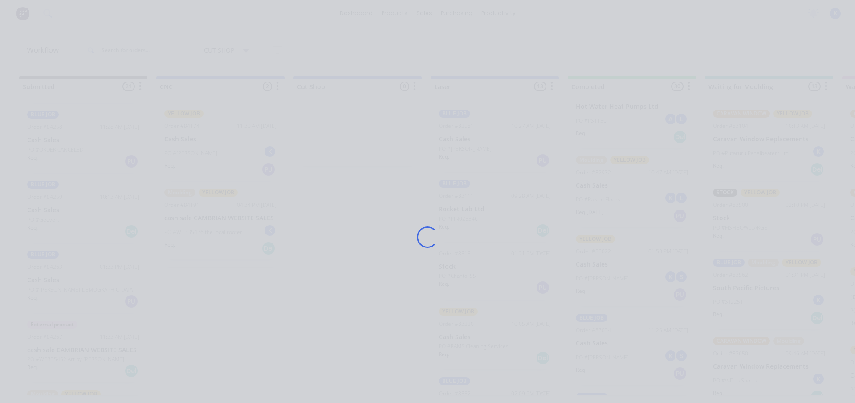
click at [67, 282] on div "Loading..." at bounding box center [427, 201] width 855 height 403
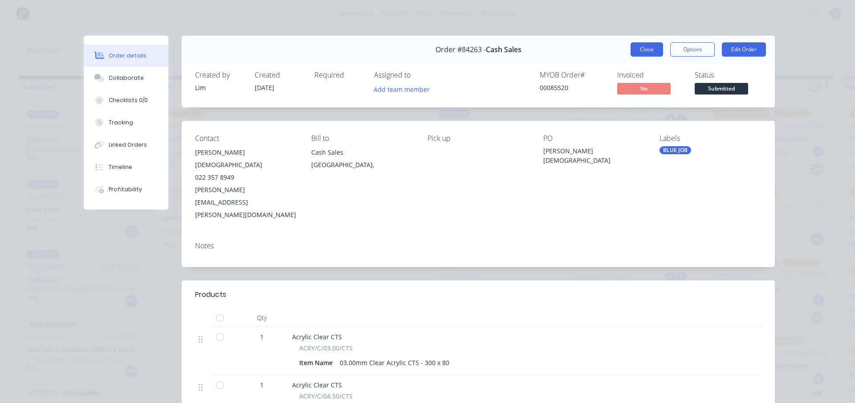
click at [637, 52] on button "Close" at bounding box center [647, 49] width 33 height 14
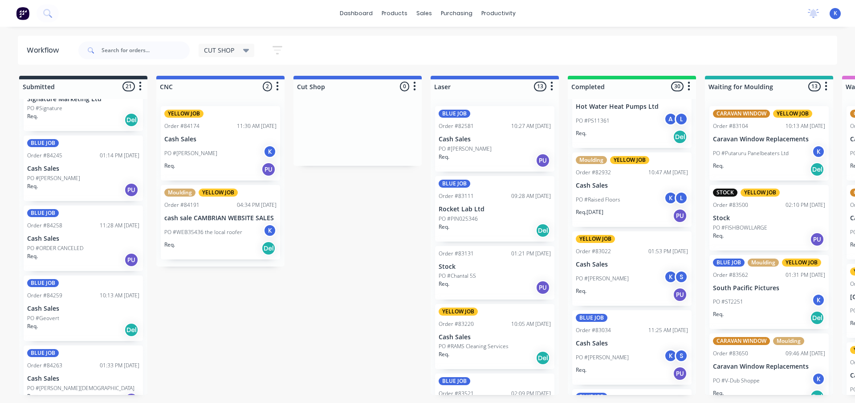
scroll to position [503, 0]
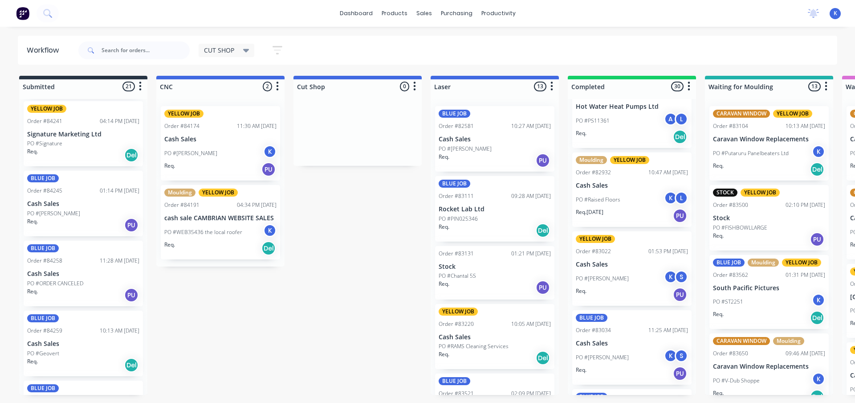
click at [70, 135] on p "Signature Marketing Ltd" at bounding box center [83, 134] width 112 height 8
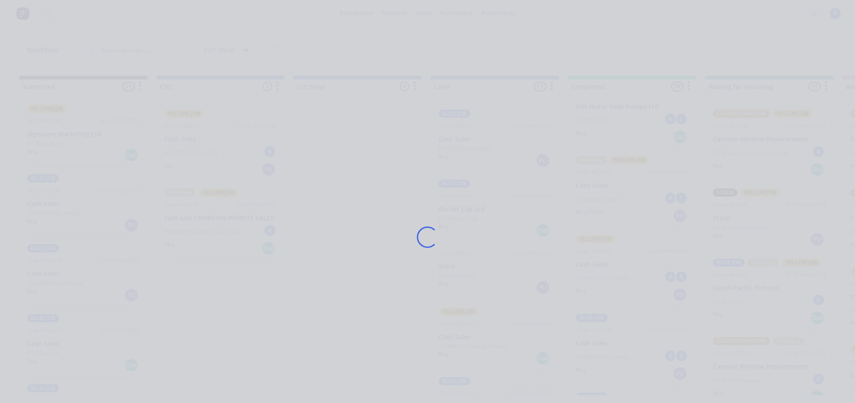
click at [71, 135] on div "Loading..." at bounding box center [427, 237] width 712 height 403
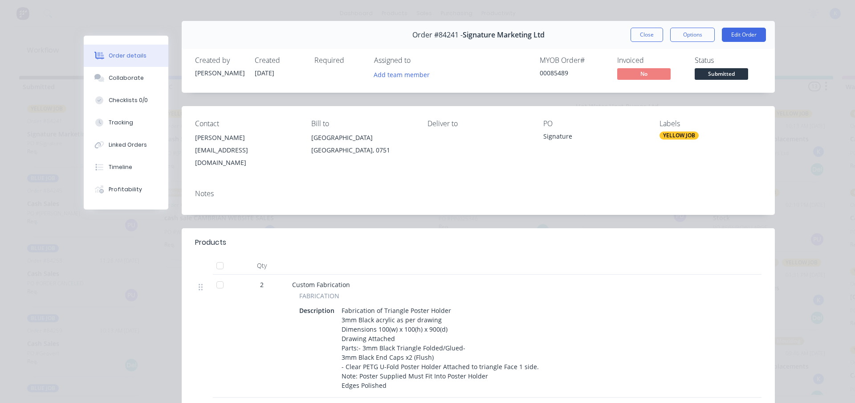
scroll to position [0, 0]
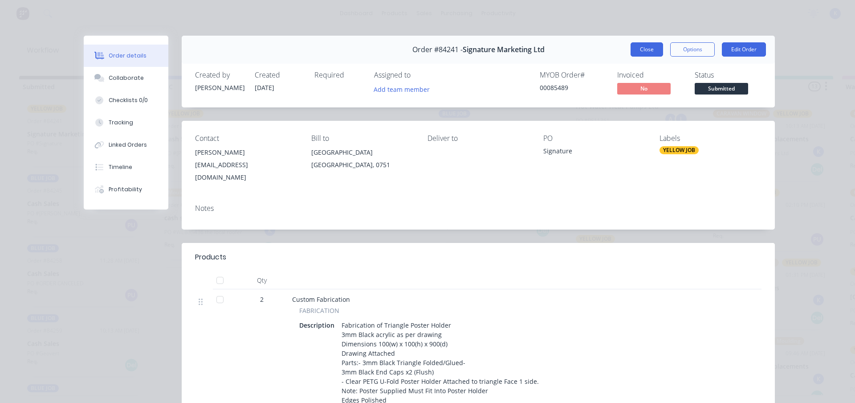
click at [640, 48] on button "Close" at bounding box center [647, 49] width 33 height 14
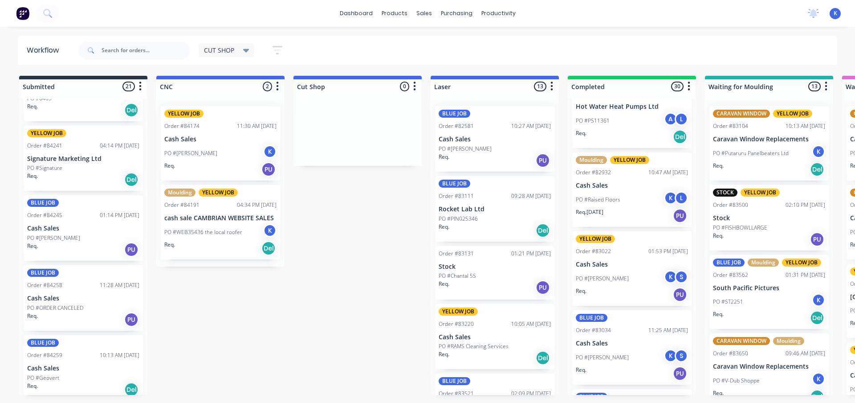
scroll to position [458, 0]
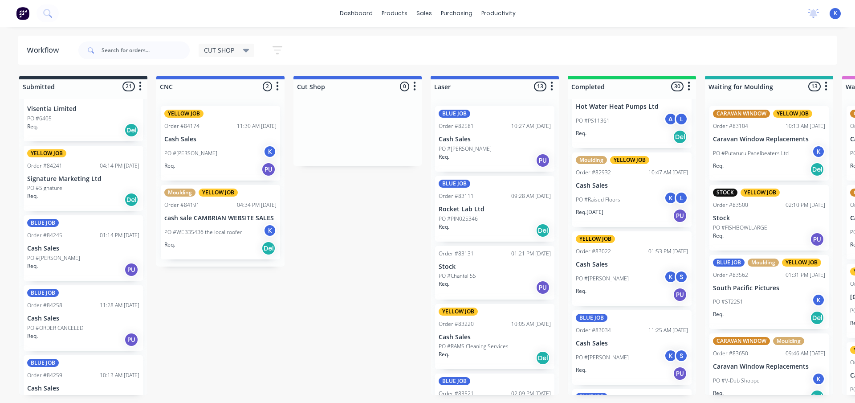
click at [58, 247] on p "Cash Sales" at bounding box center [83, 248] width 112 height 8
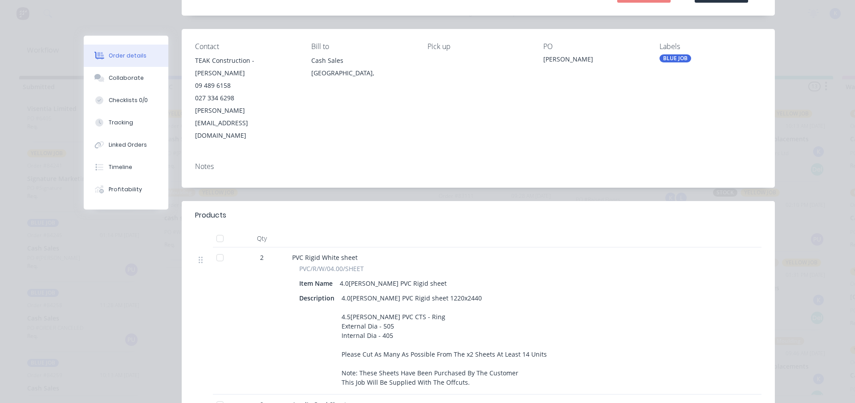
scroll to position [0, 0]
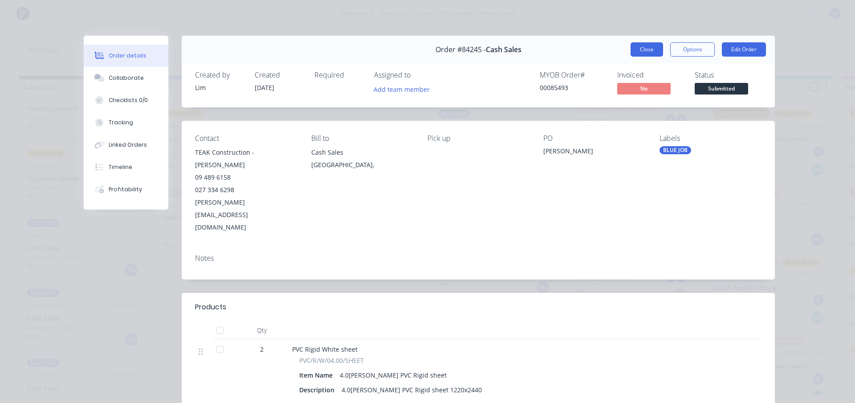
click at [652, 49] on button "Close" at bounding box center [647, 49] width 33 height 14
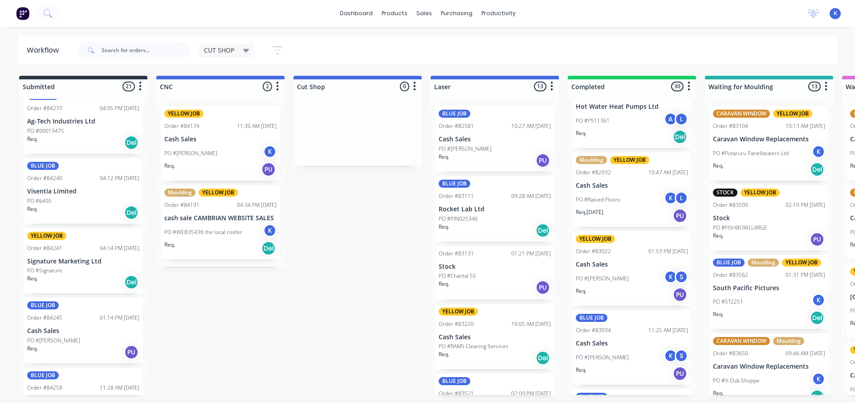
scroll to position [191, 0]
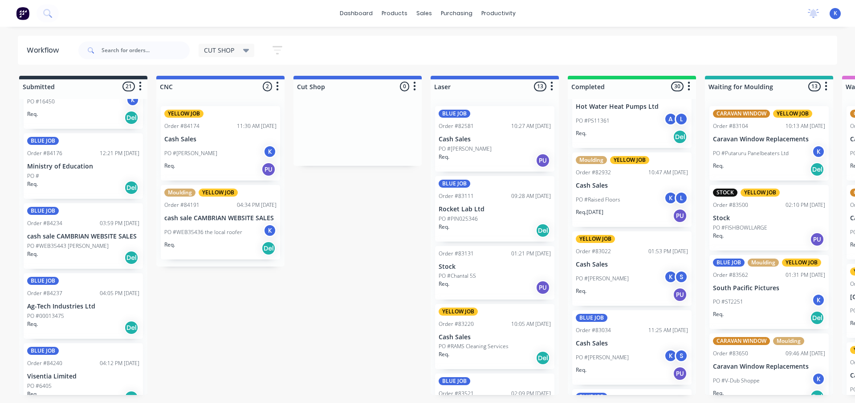
click at [65, 167] on p "Ministry of Education" at bounding box center [83, 167] width 112 height 8
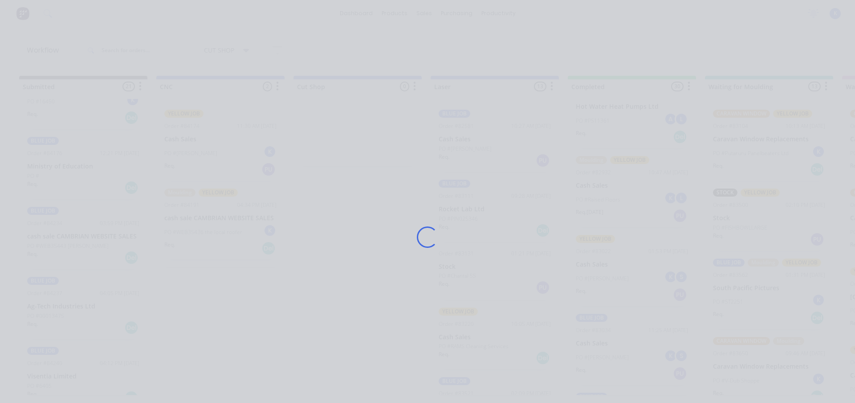
click at [65, 167] on div "Loading..." at bounding box center [427, 201] width 855 height 403
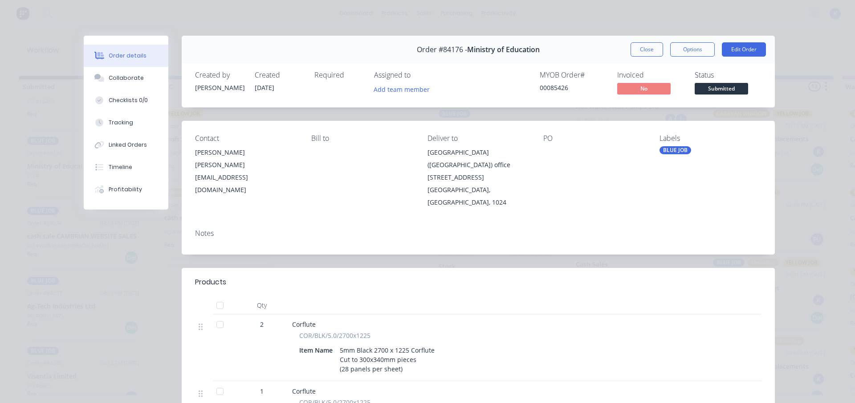
drag, startPoint x: 642, startPoint y: 48, endPoint x: 637, endPoint y: 46, distance: 5.1
click at [640, 48] on button "Close" at bounding box center [647, 49] width 33 height 14
